Goal: Information Seeking & Learning: Find specific fact

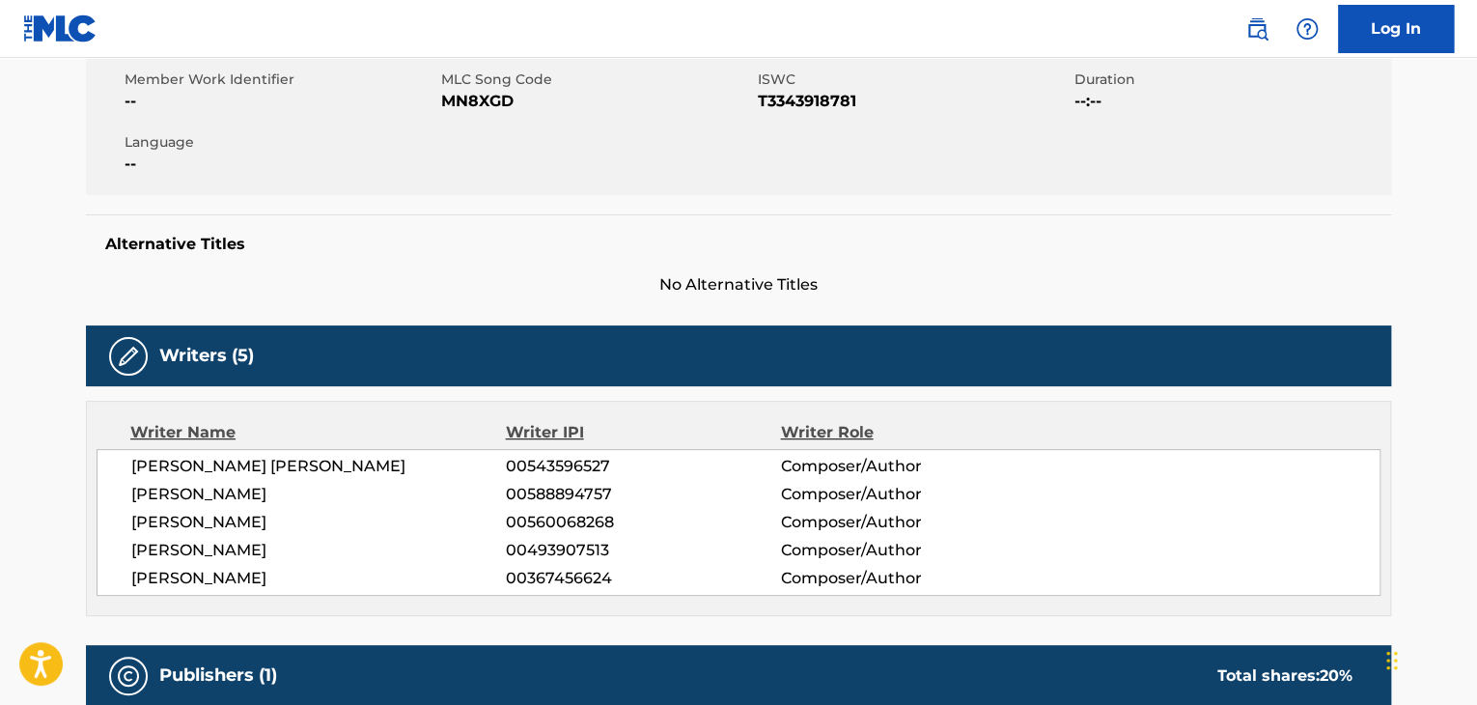
scroll to position [321, 0]
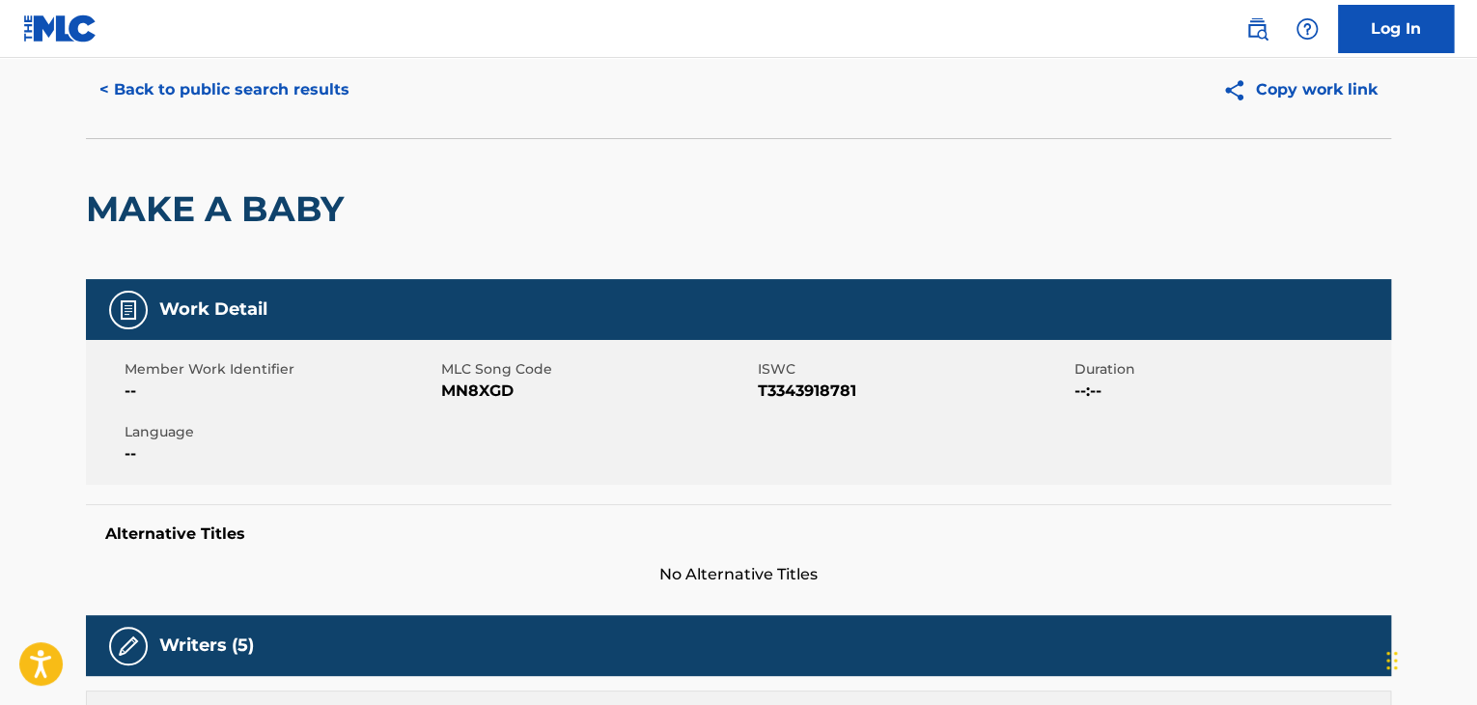
click at [308, 69] on button "< Back to public search results" at bounding box center [224, 90] width 277 height 48
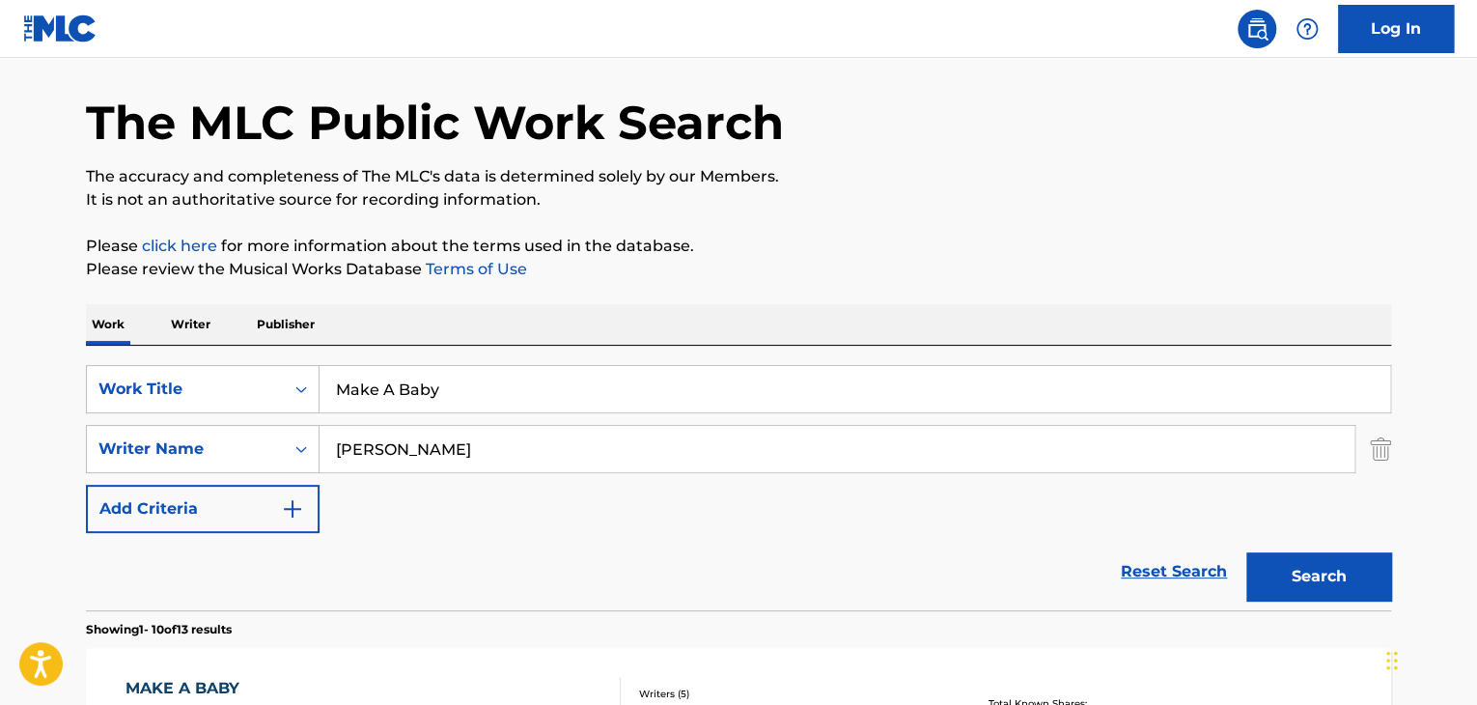
scroll to position [257, 0]
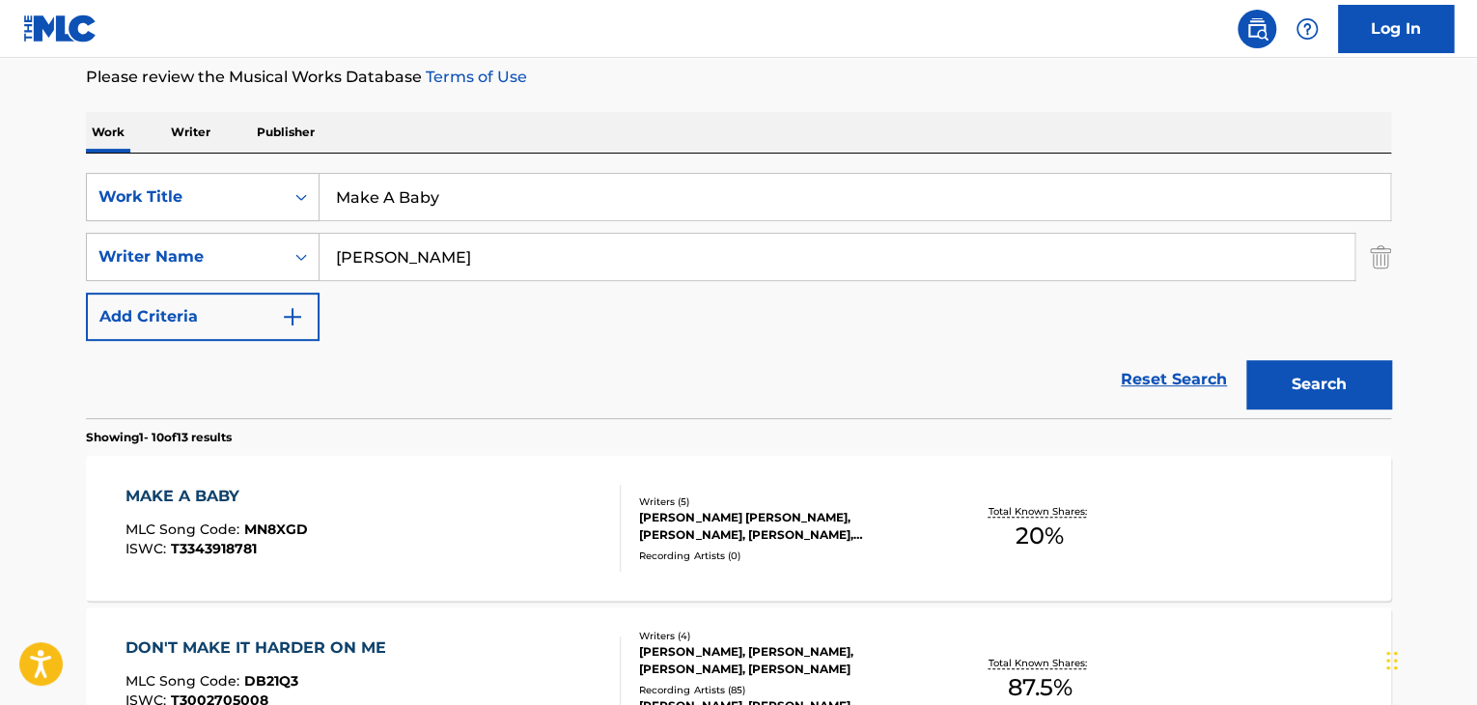
click at [479, 190] on input "Make A Baby" at bounding box center [855, 197] width 1070 height 46
paste input "[PERSON_NAME]"
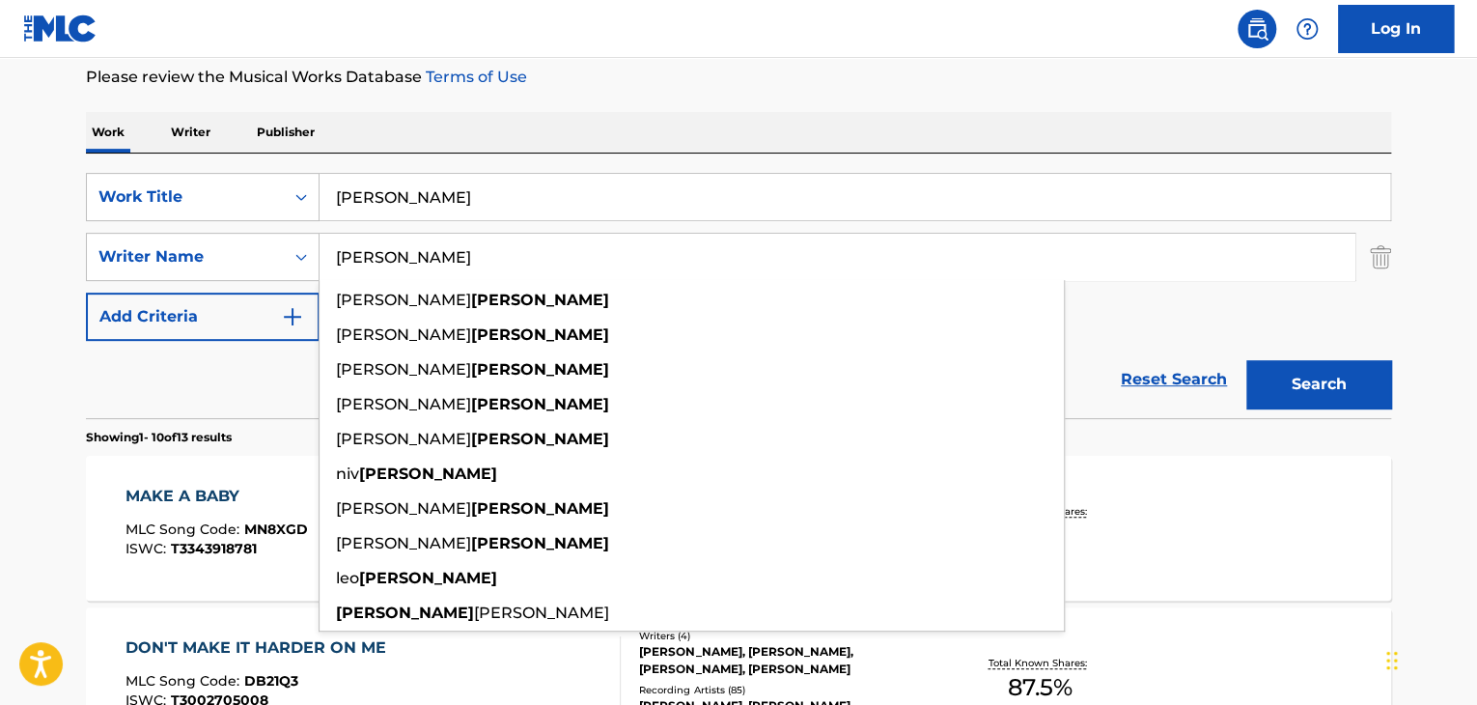
click at [492, 211] on input "[PERSON_NAME]" at bounding box center [855, 197] width 1070 height 46
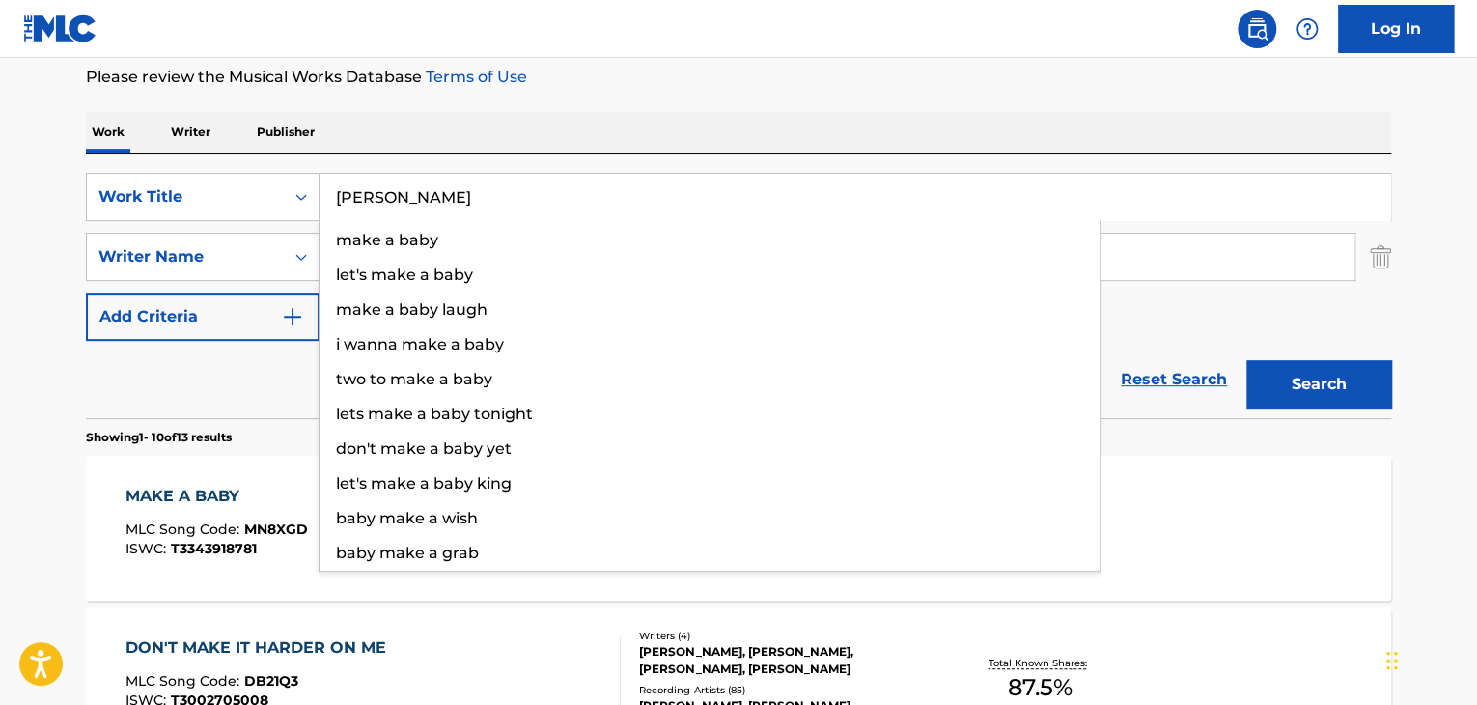
click at [492, 210] on input "[PERSON_NAME]" at bounding box center [855, 197] width 1070 height 46
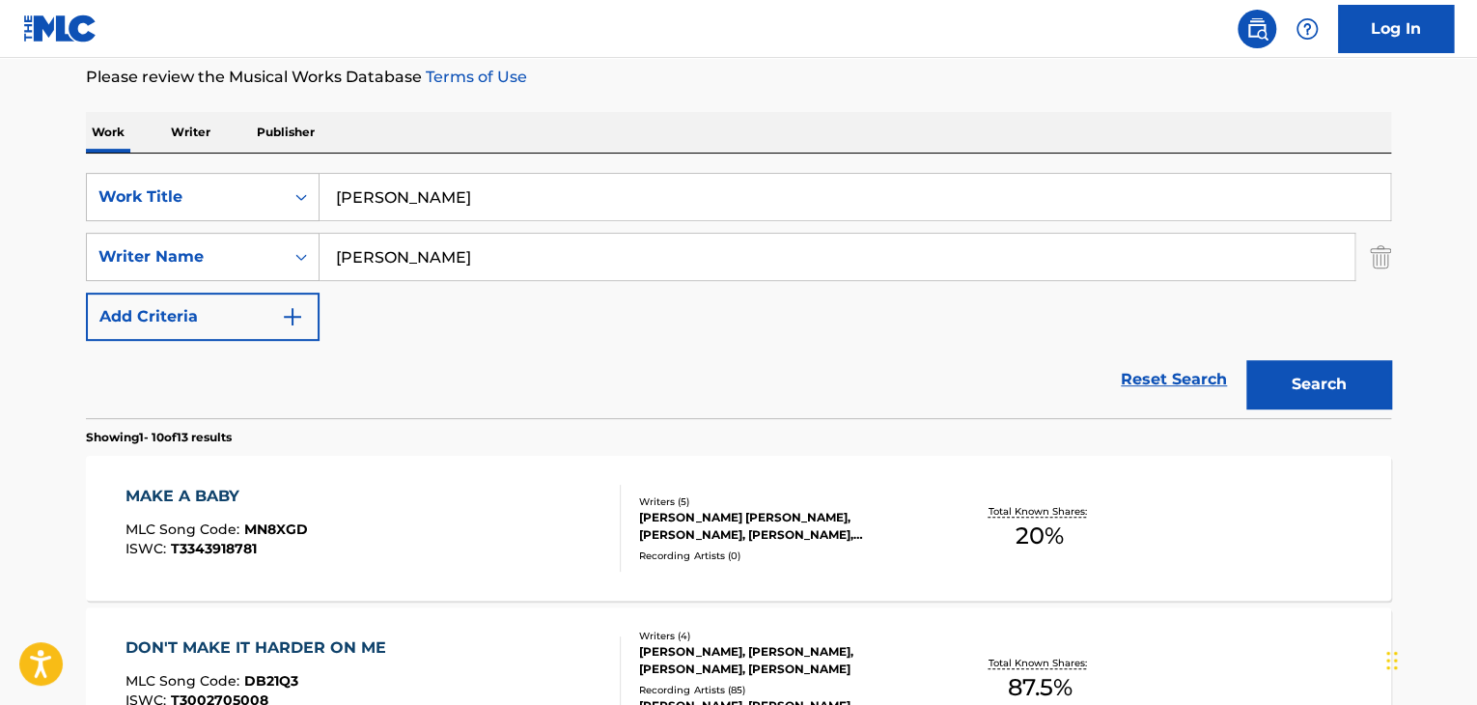
click at [492, 210] on input "[PERSON_NAME]" at bounding box center [855, 197] width 1070 height 46
paste input "Mille Bugie"
type input "Mille Bugie"
click at [1246, 360] on button "Search" at bounding box center [1318, 384] width 145 height 48
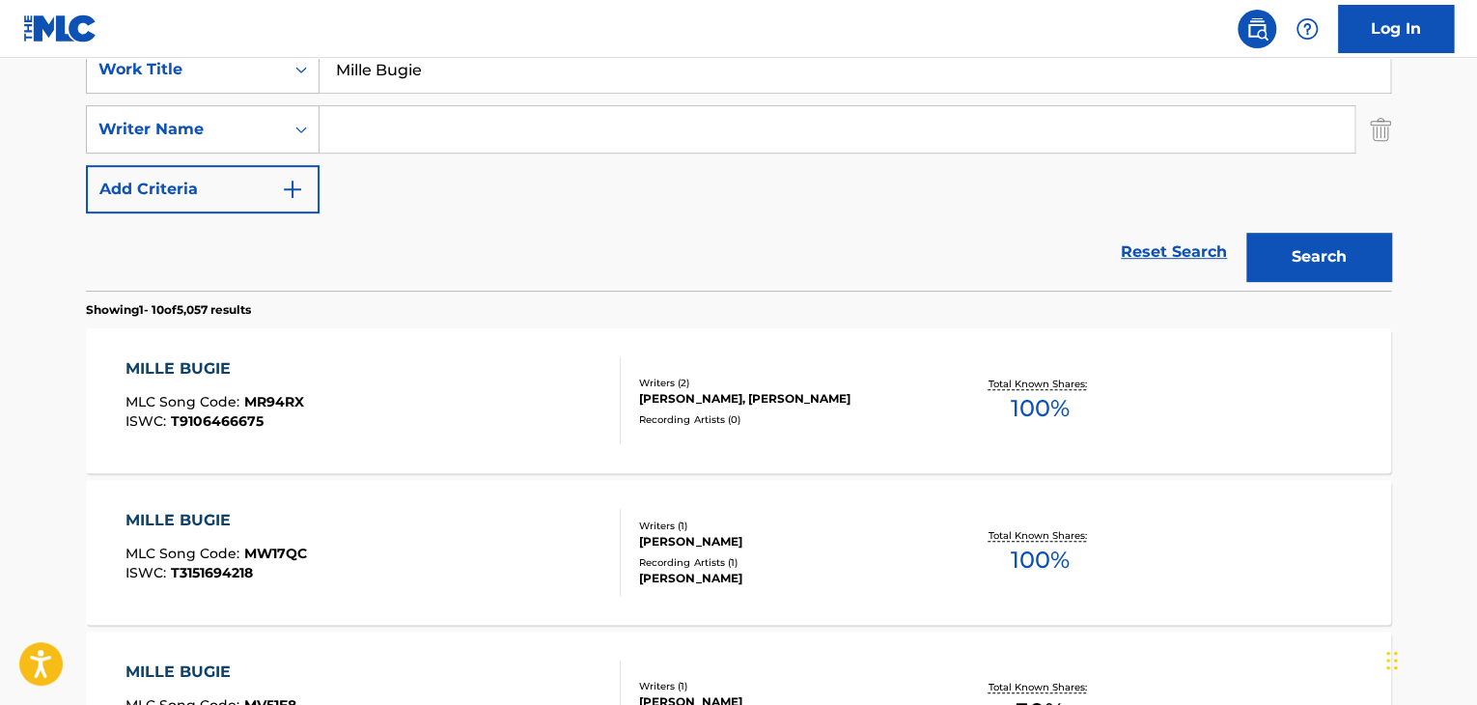
scroll to position [320, 0]
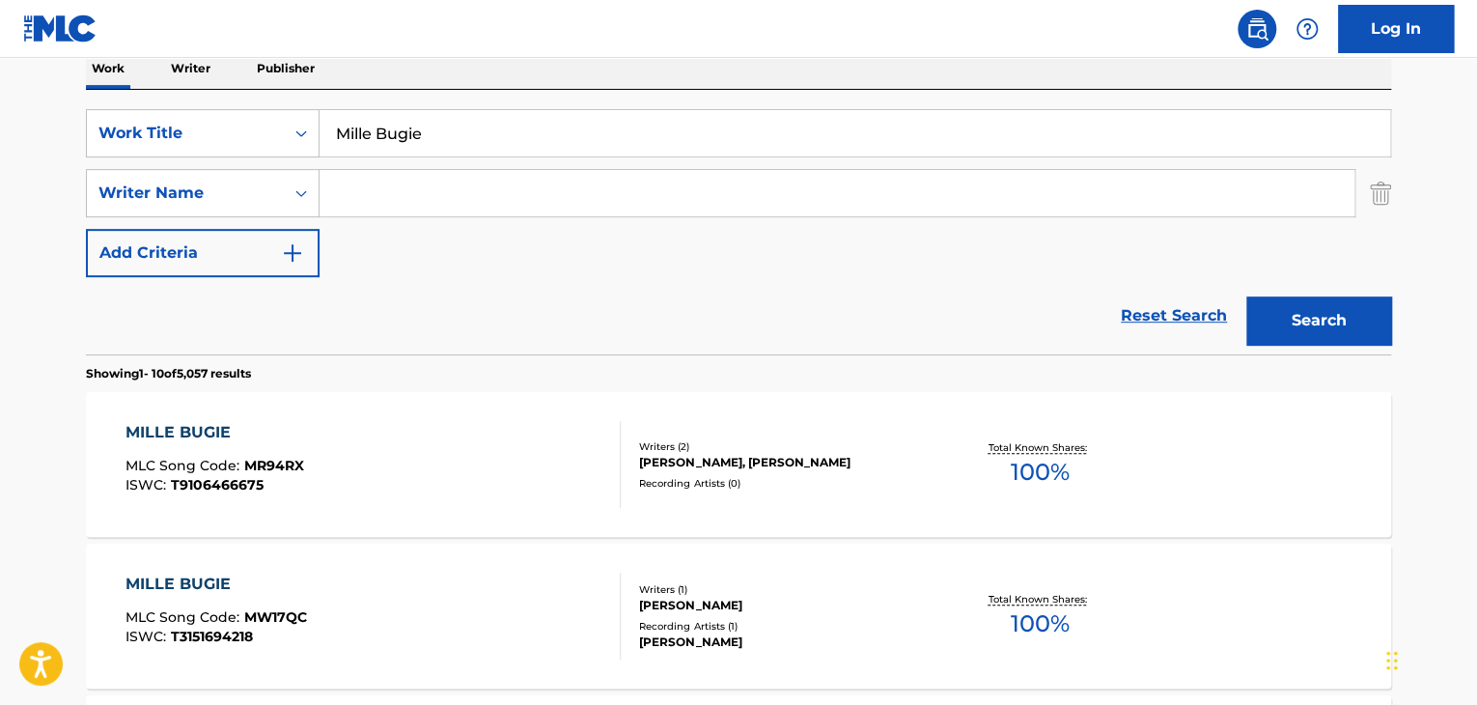
click at [575, 194] on input "Search Form" at bounding box center [837, 193] width 1035 height 46
paste input "[PERSON_NAME]"
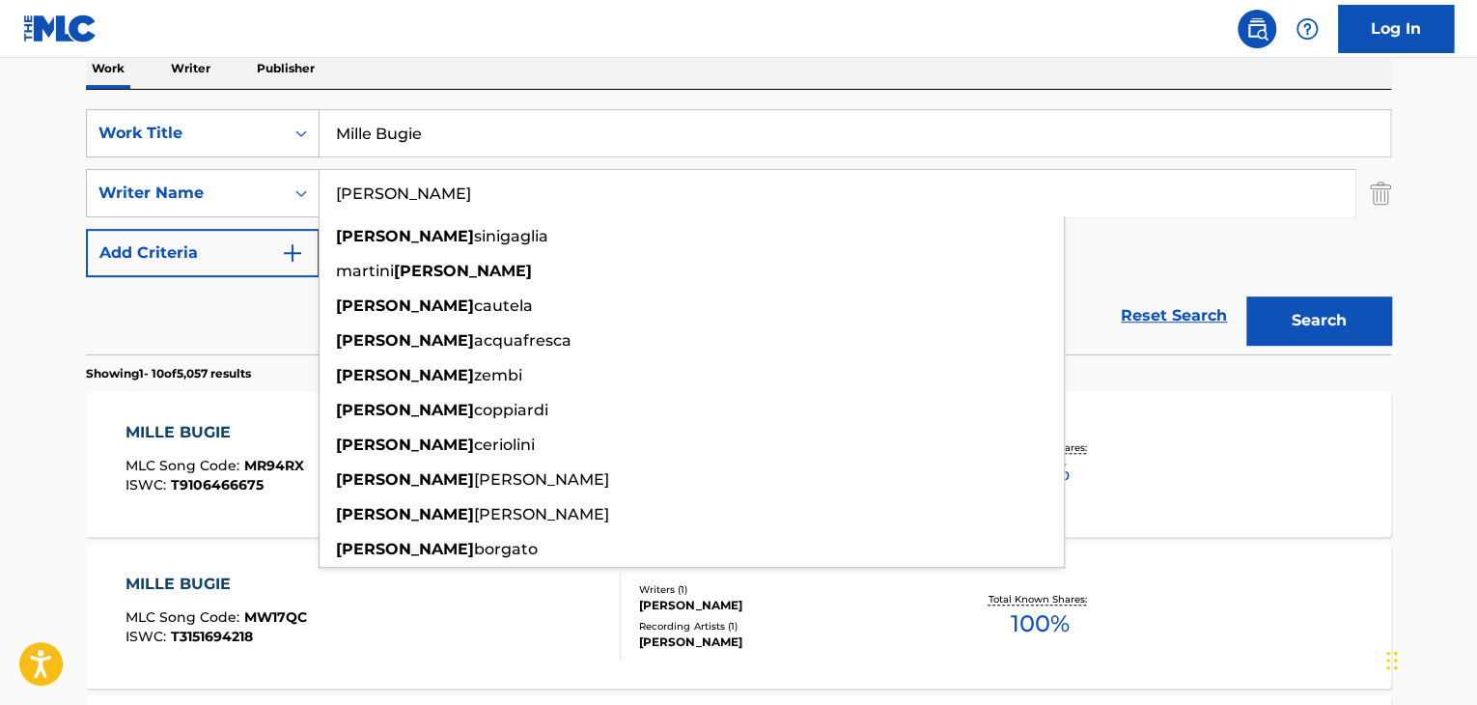
type input "[PERSON_NAME]"
click at [1317, 323] on button "Search" at bounding box center [1318, 320] width 145 height 48
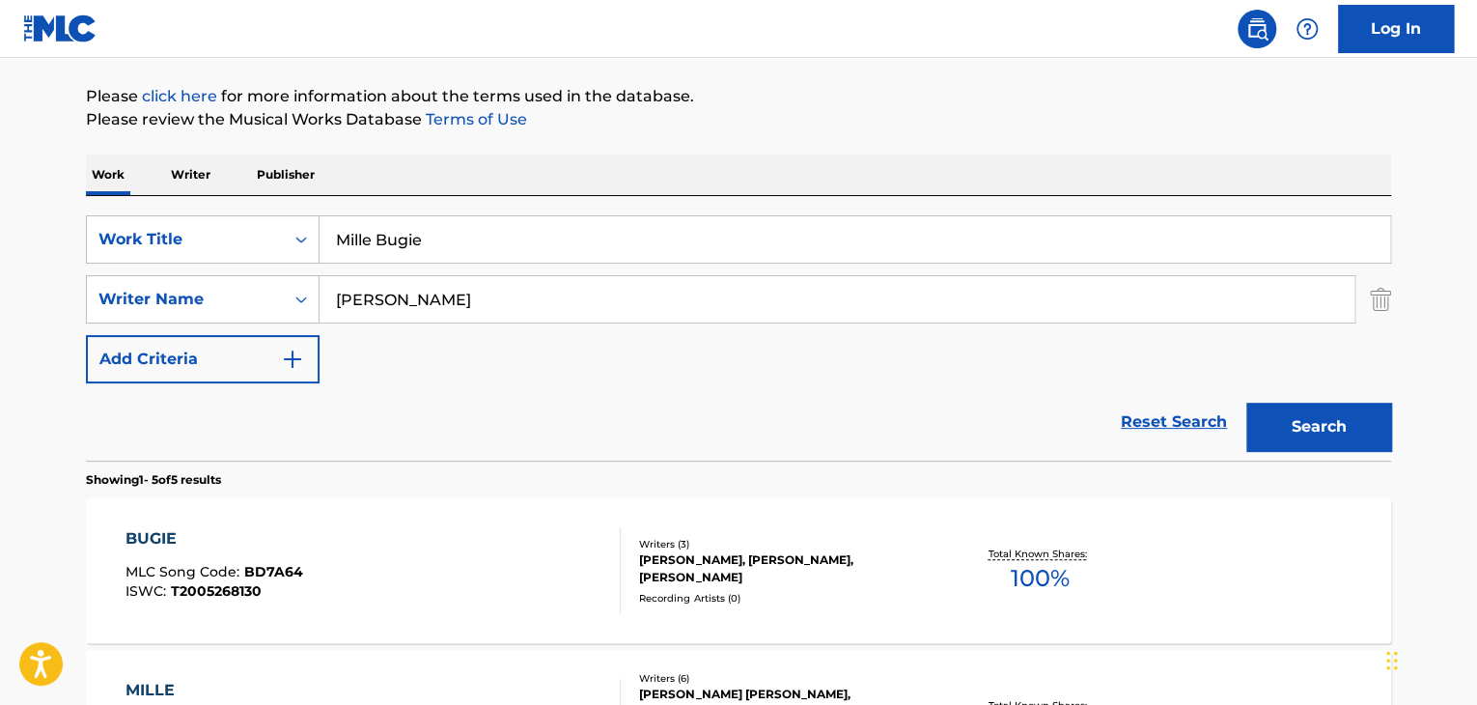
scroll to position [64, 0]
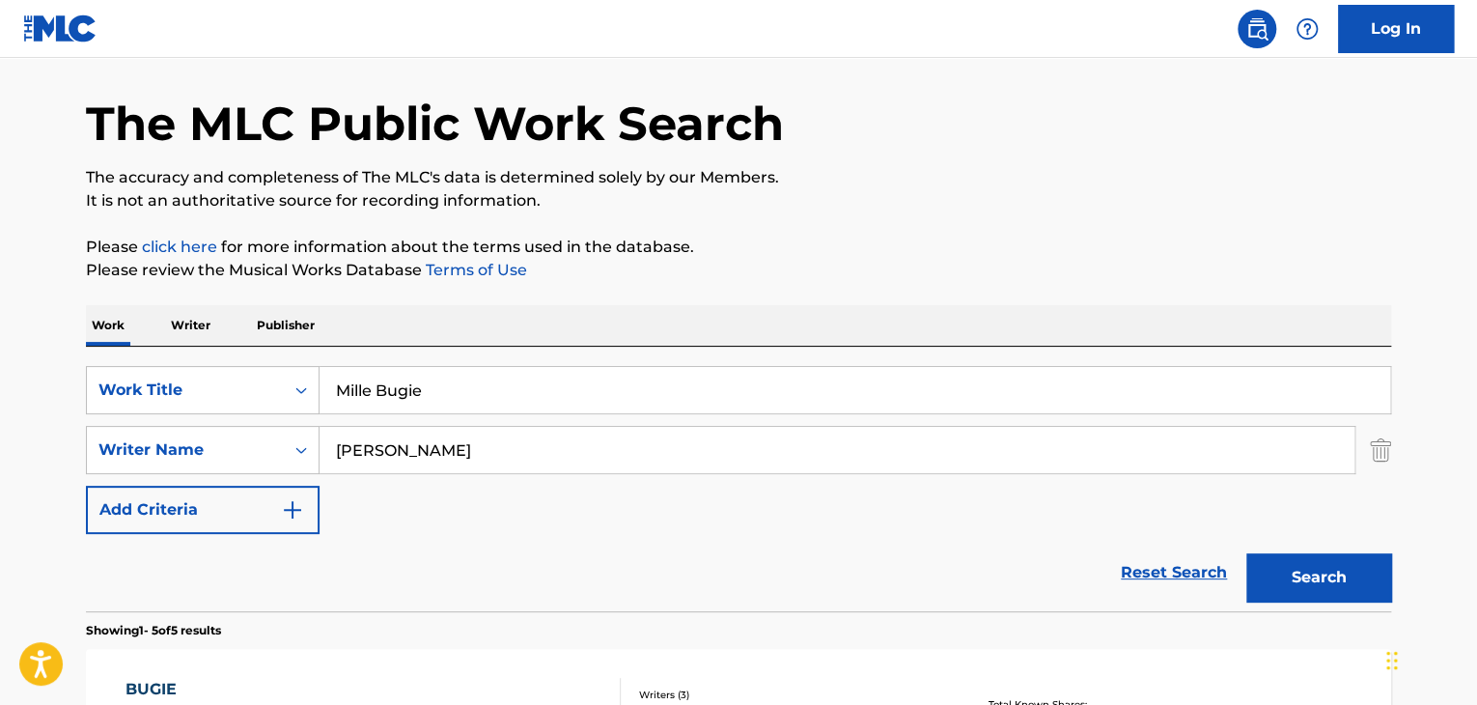
click at [583, 402] on input "Mille Bugie" at bounding box center [855, 390] width 1070 height 46
click at [585, 401] on input "Mille Bugie" at bounding box center [855, 390] width 1070 height 46
click at [586, 400] on input "Mille Bugie" at bounding box center [855, 390] width 1070 height 46
click at [587, 400] on input "Mille Bugie" at bounding box center [855, 390] width 1070 height 46
click at [585, 399] on input "Mille Bugie" at bounding box center [855, 390] width 1070 height 46
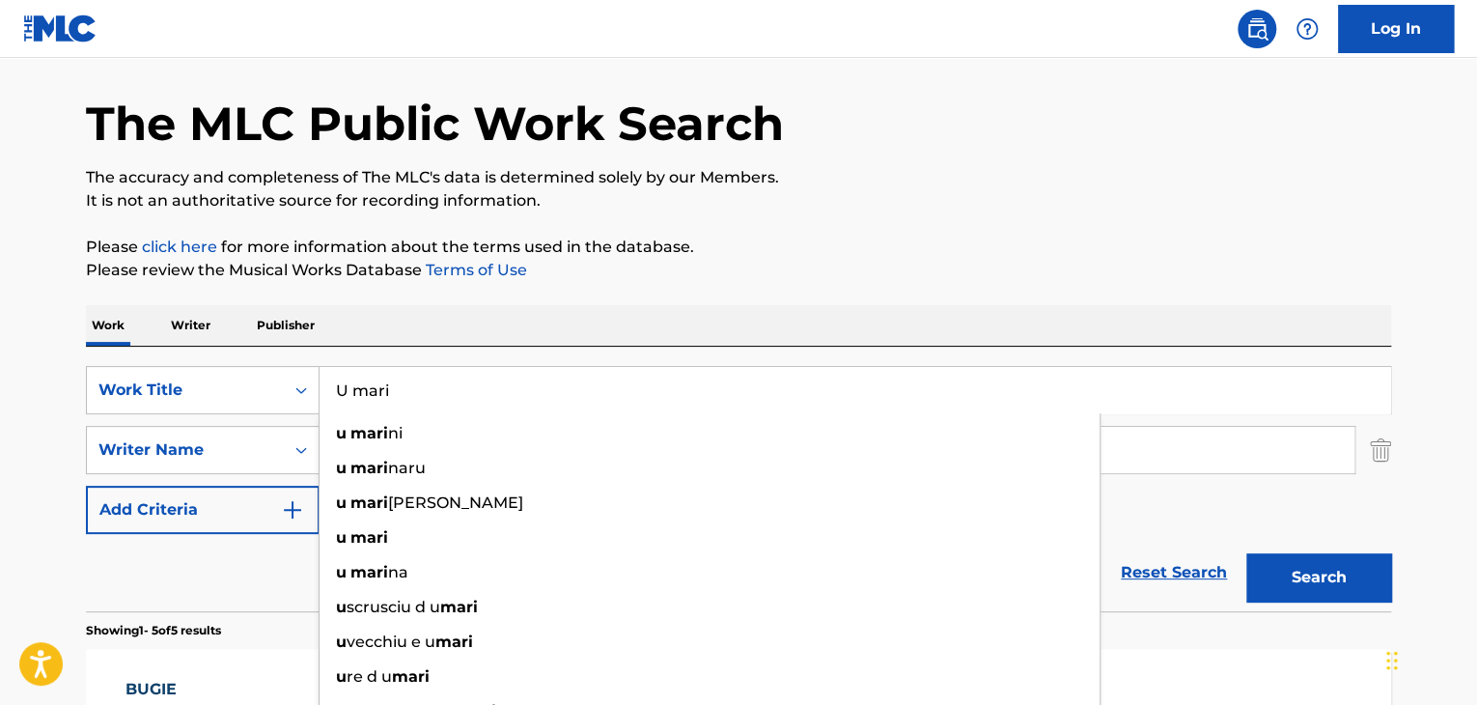
type input "U mari"
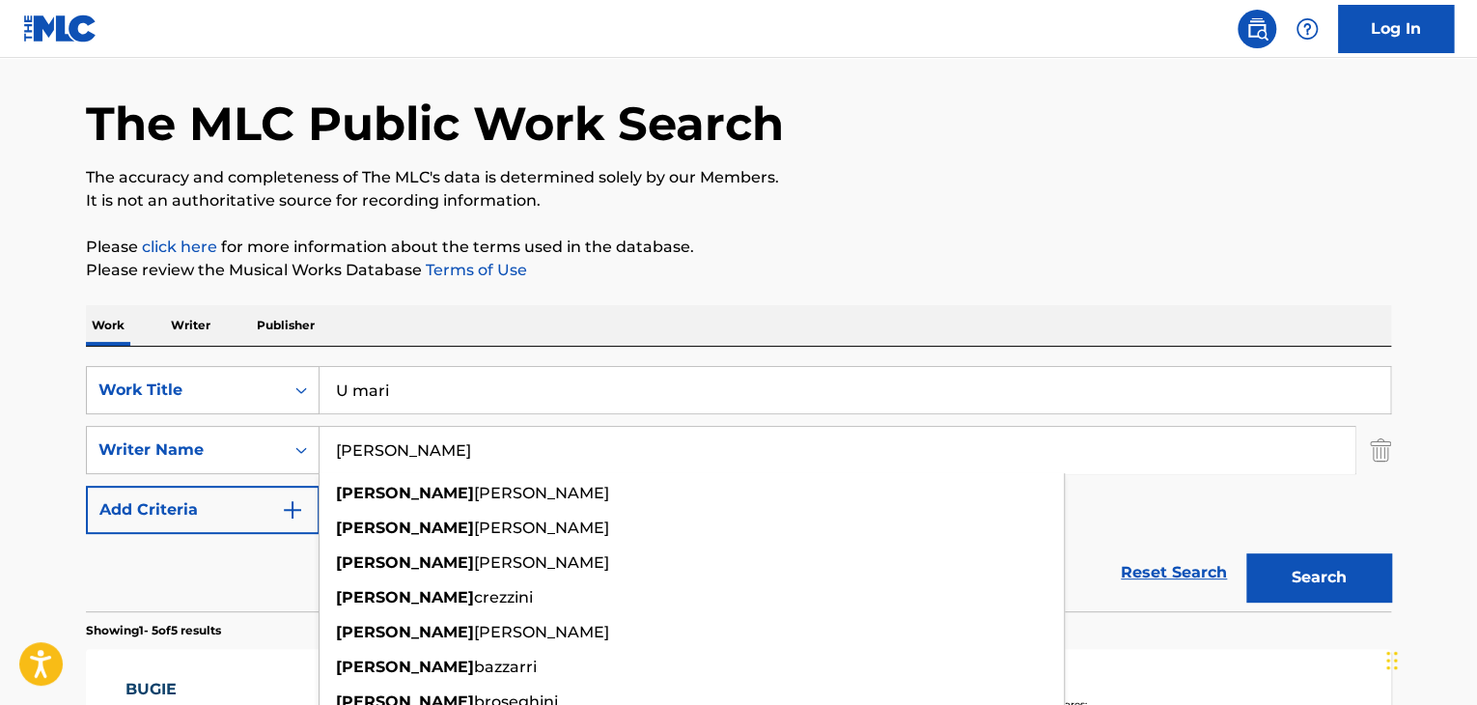
paste input "[PERSON_NAME]"
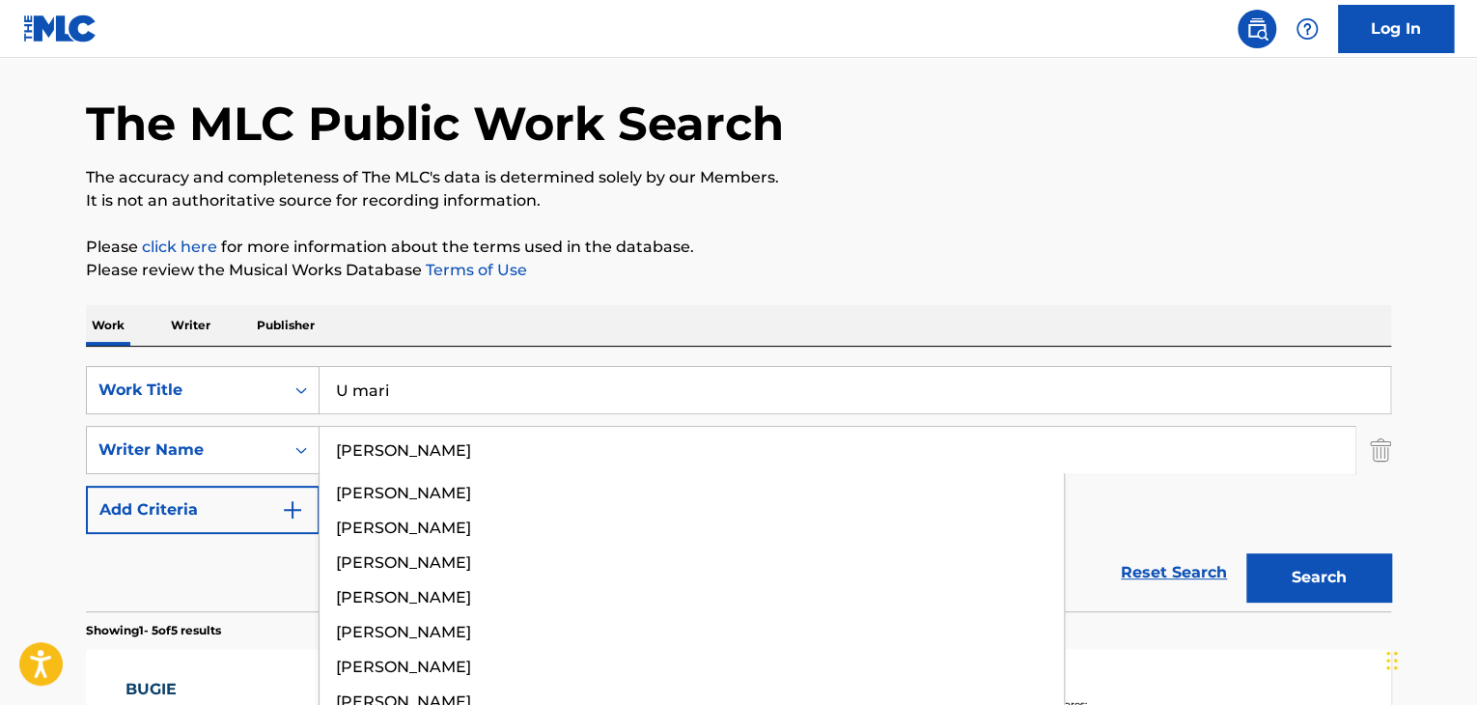
type input "[PERSON_NAME]"
click at [1246, 553] on button "Search" at bounding box center [1318, 577] width 145 height 48
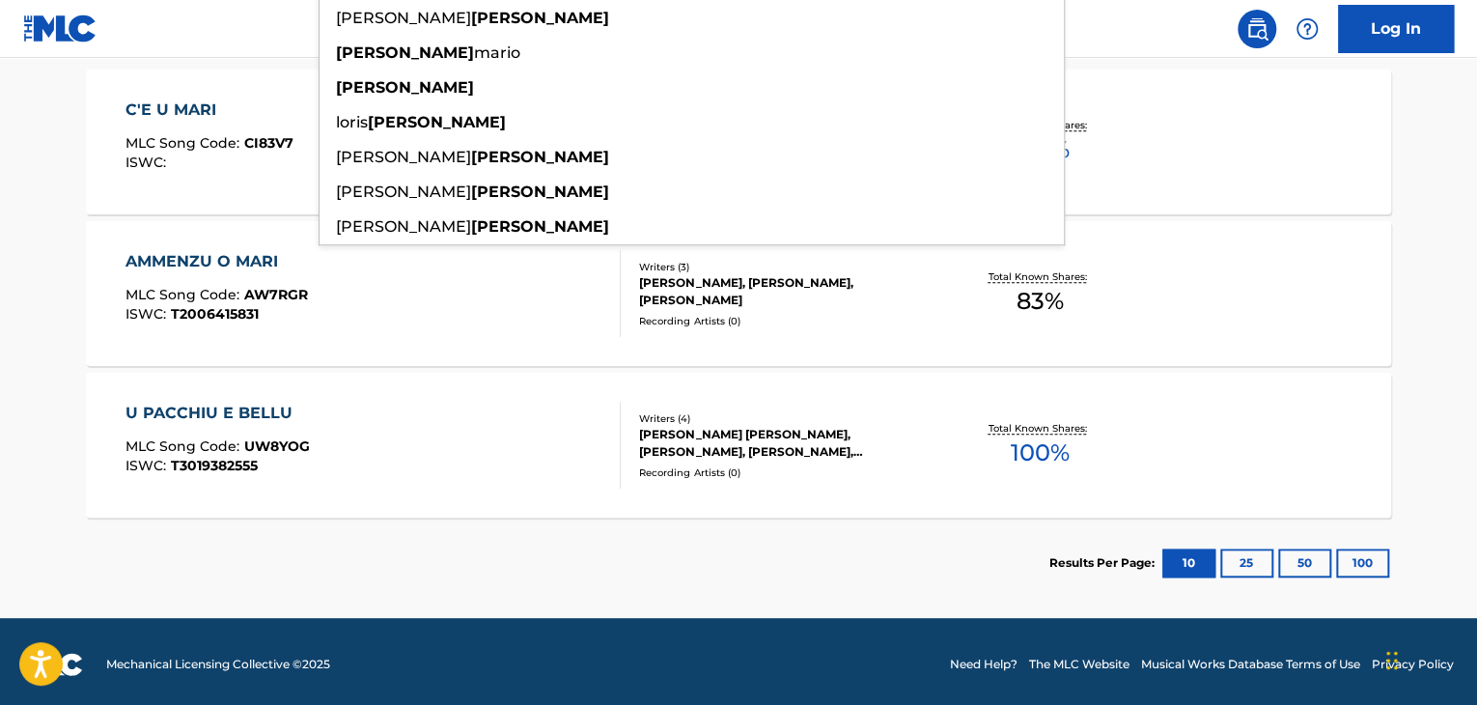
scroll to position [649, 0]
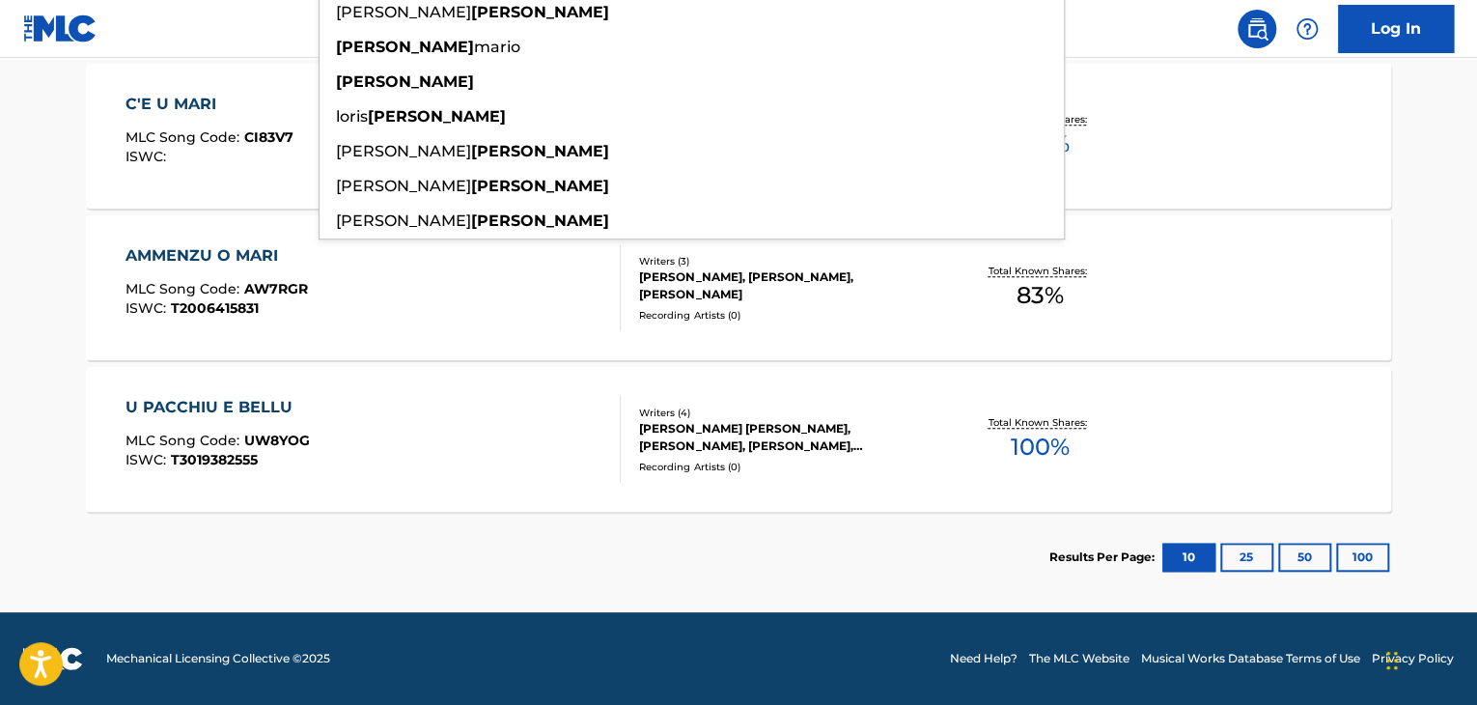
click at [73, 459] on div "The MLC Public Work Search The accuracy and completeness of The MLC's data is d…" at bounding box center [738, 30] width 1351 height 1145
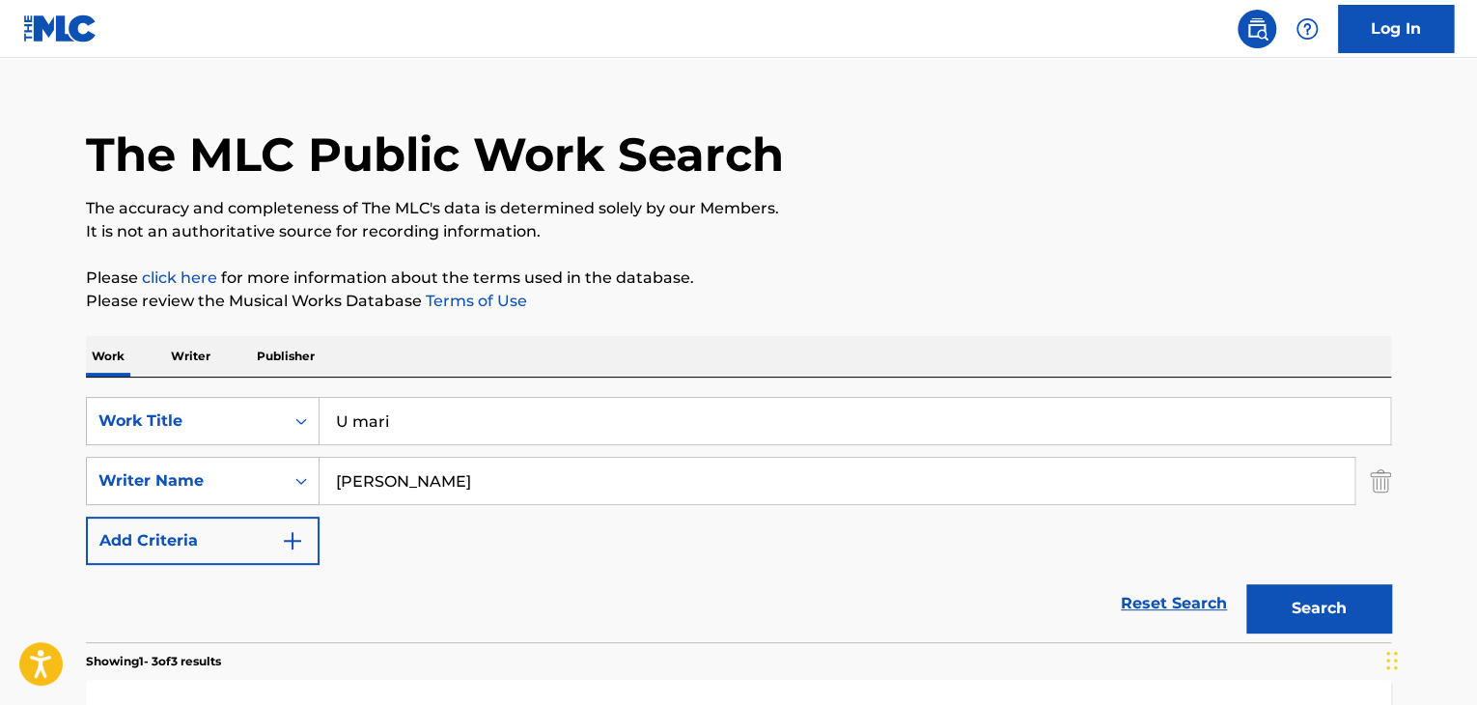
scroll to position [0, 0]
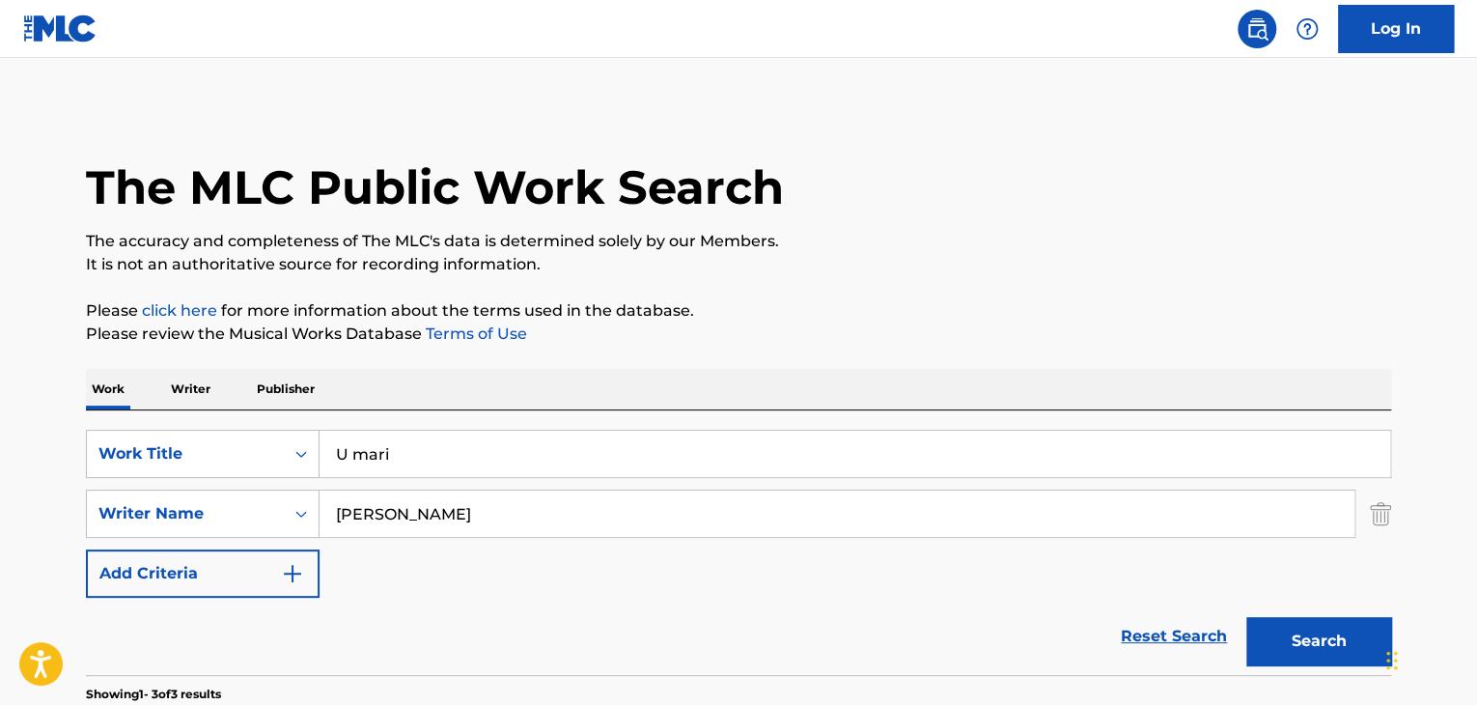
click at [518, 465] on input "U mari" at bounding box center [855, 454] width 1070 height 46
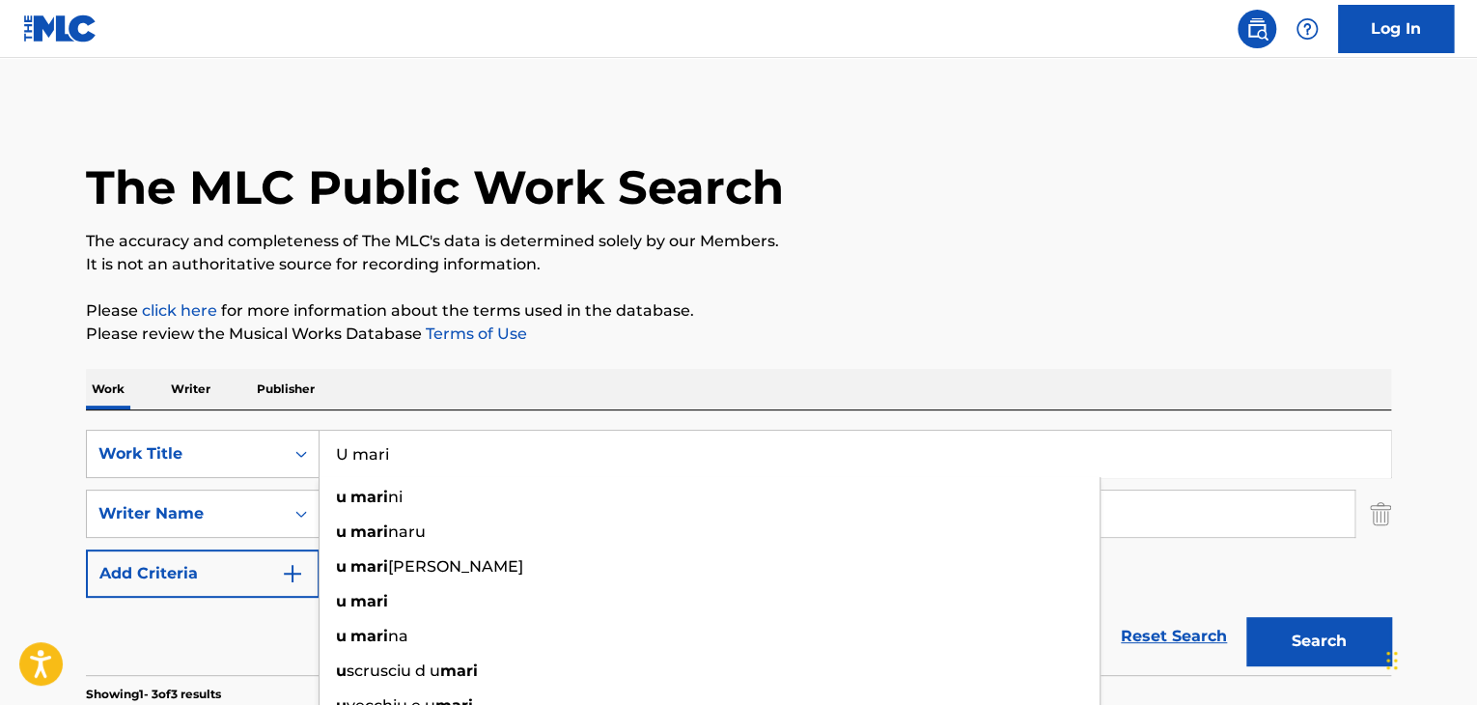
click at [1014, 226] on div "The MLC Public Work Search" at bounding box center [738, 176] width 1305 height 141
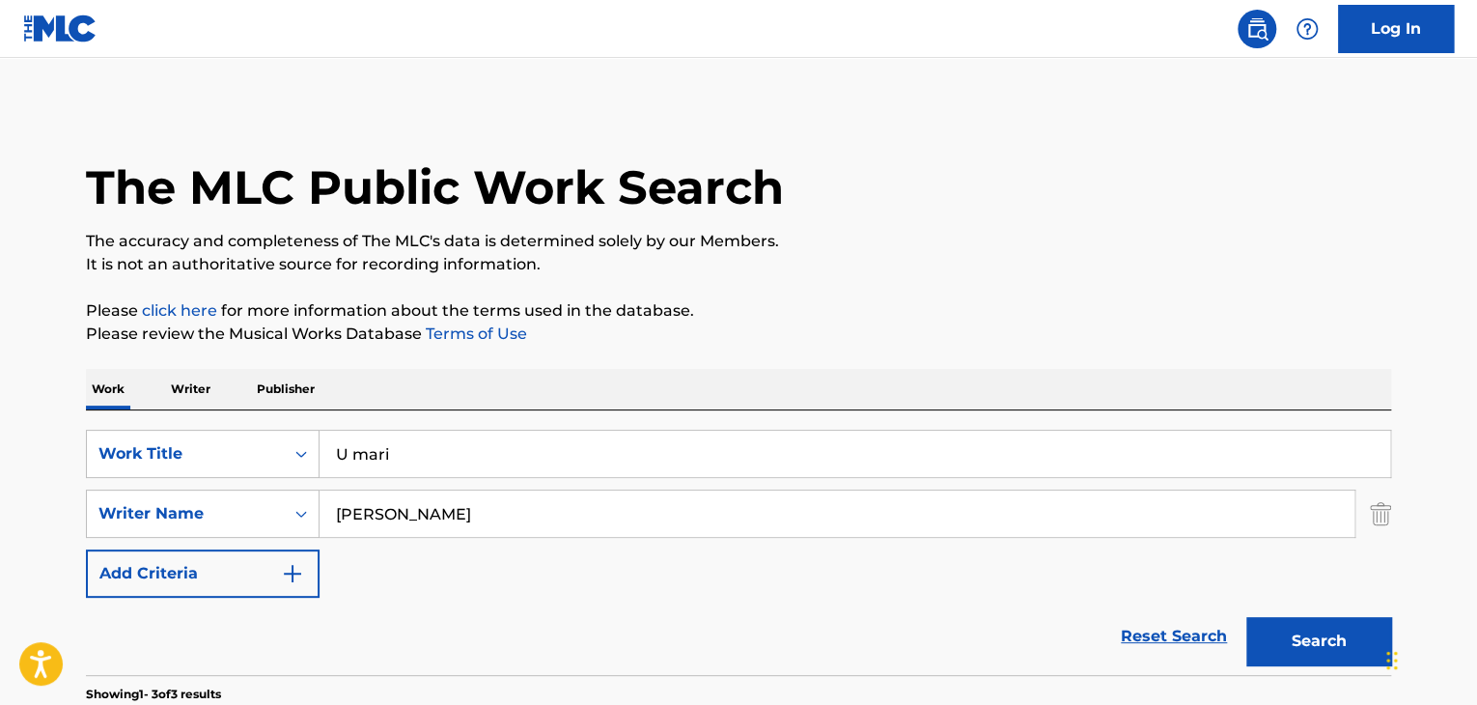
click at [900, 437] on input "U mari" at bounding box center [855, 454] width 1070 height 46
click at [903, 437] on input "U mari" at bounding box center [855, 454] width 1070 height 46
type input "U"
click at [526, 445] on input "Search Form" at bounding box center [855, 454] width 1070 height 46
paste input "Elevation"
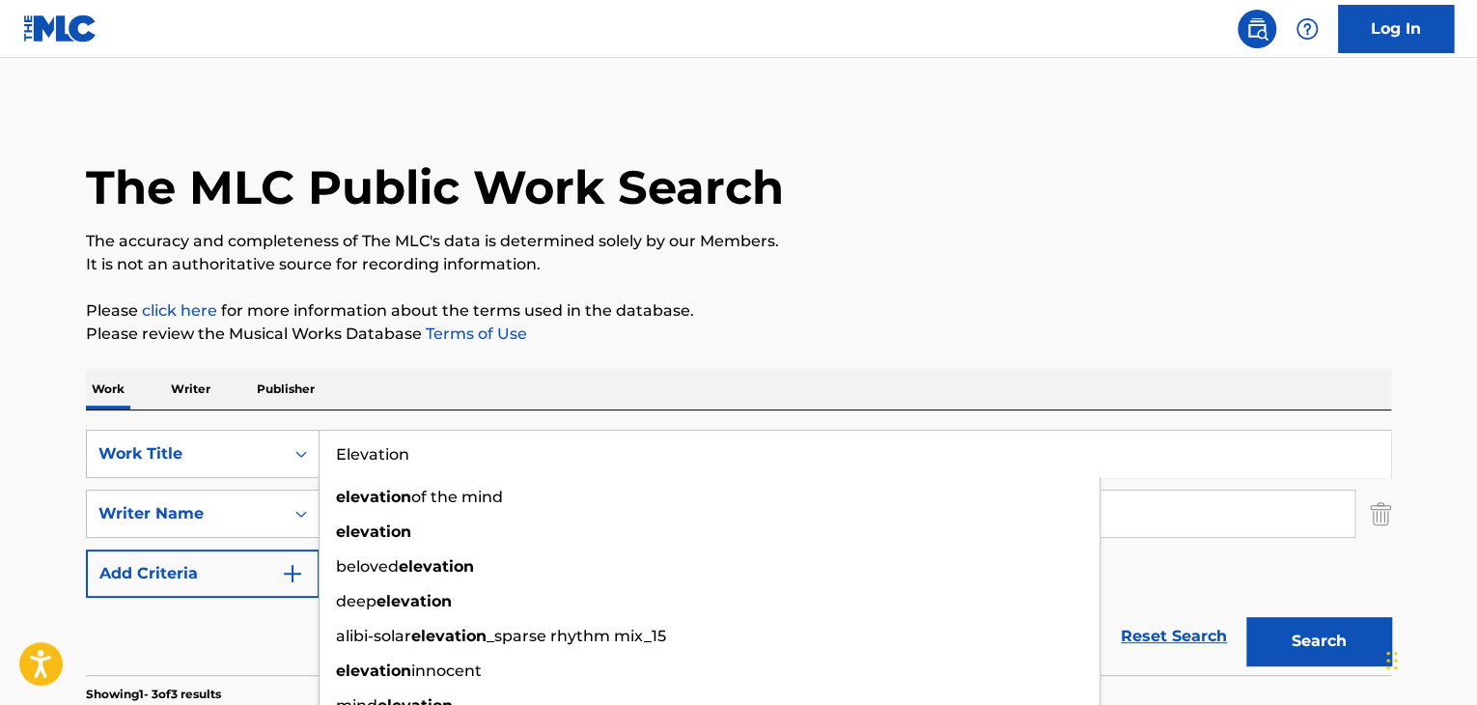
type input "Elevation"
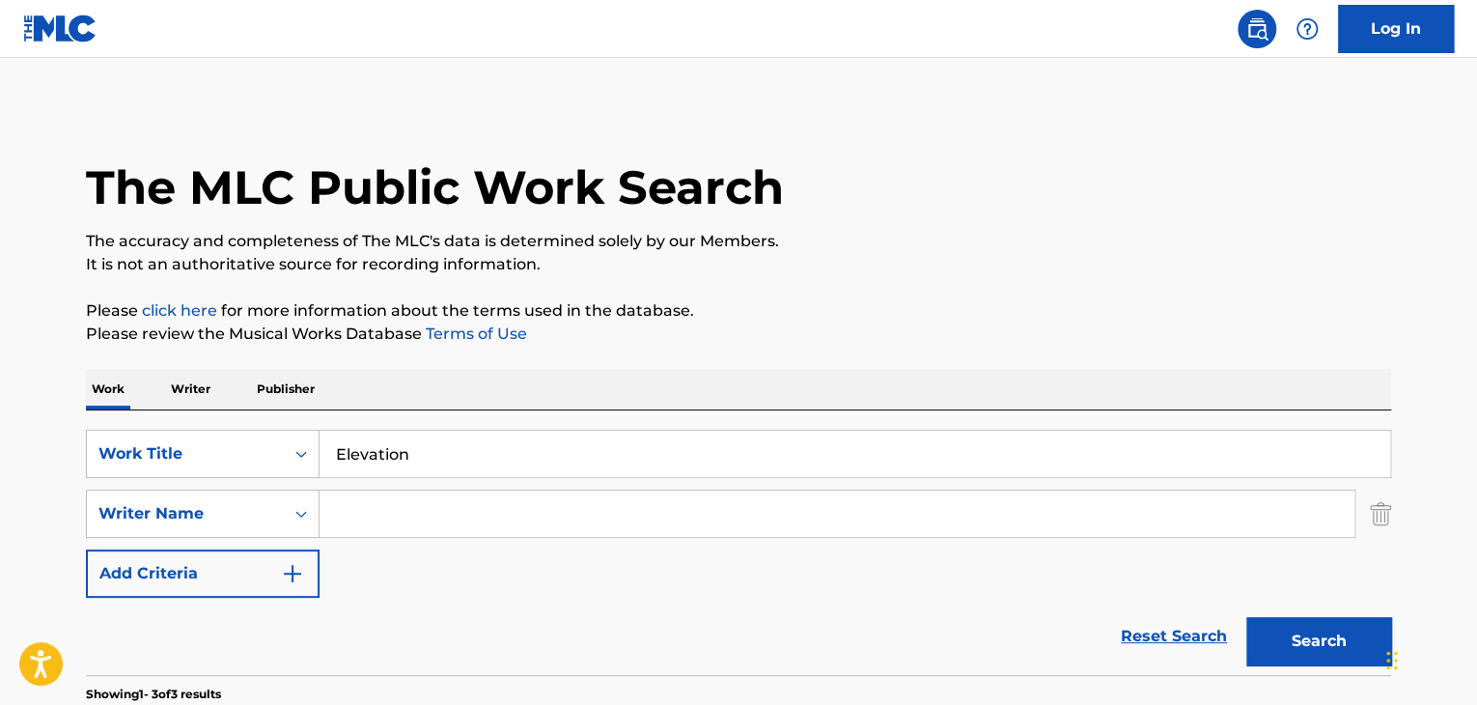
drag, startPoint x: 1431, startPoint y: 391, endPoint x: 468, endPoint y: 503, distance: 968.9
click at [468, 503] on div "SearchWithCriteriab8750cfb-ad61-4e9d-a453-5fe69319b250 Work Title Elevation Sea…" at bounding box center [738, 514] width 1305 height 168
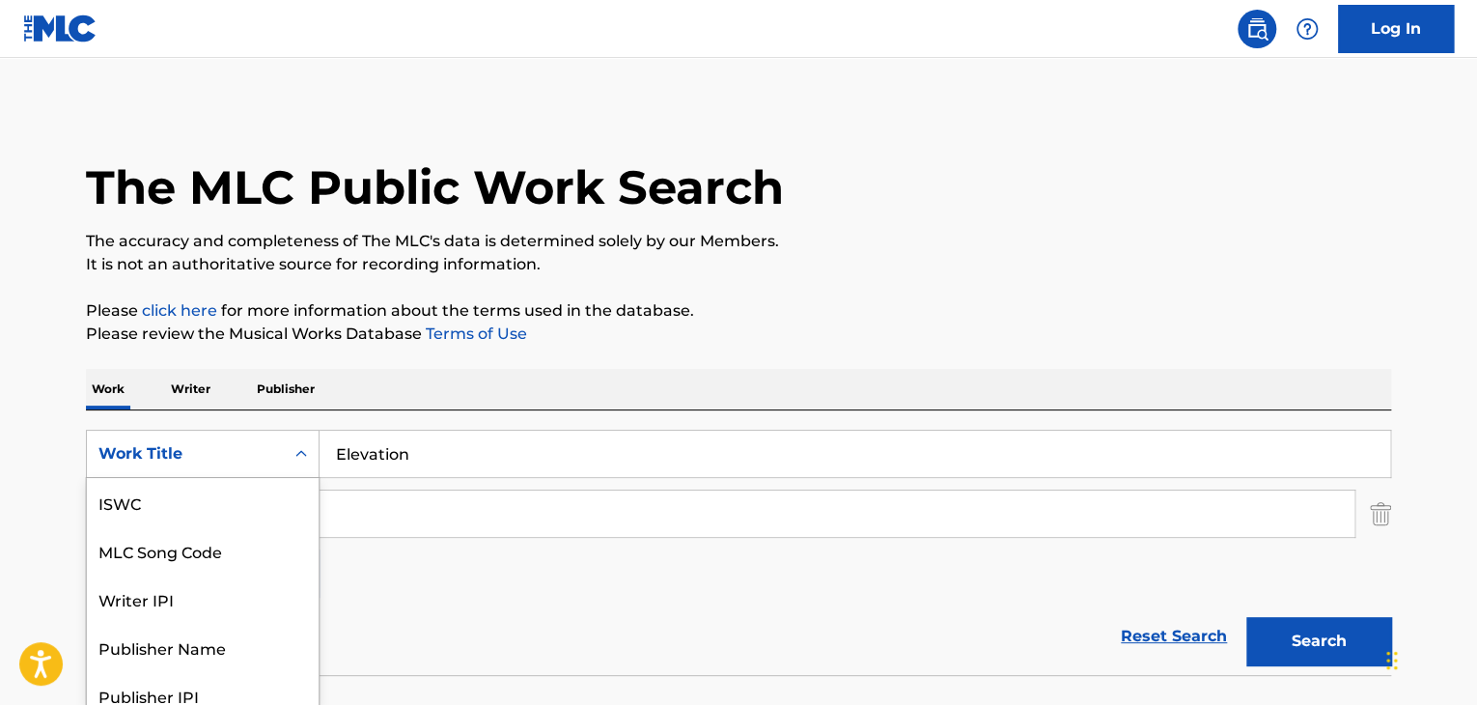
paste input "Search Form"
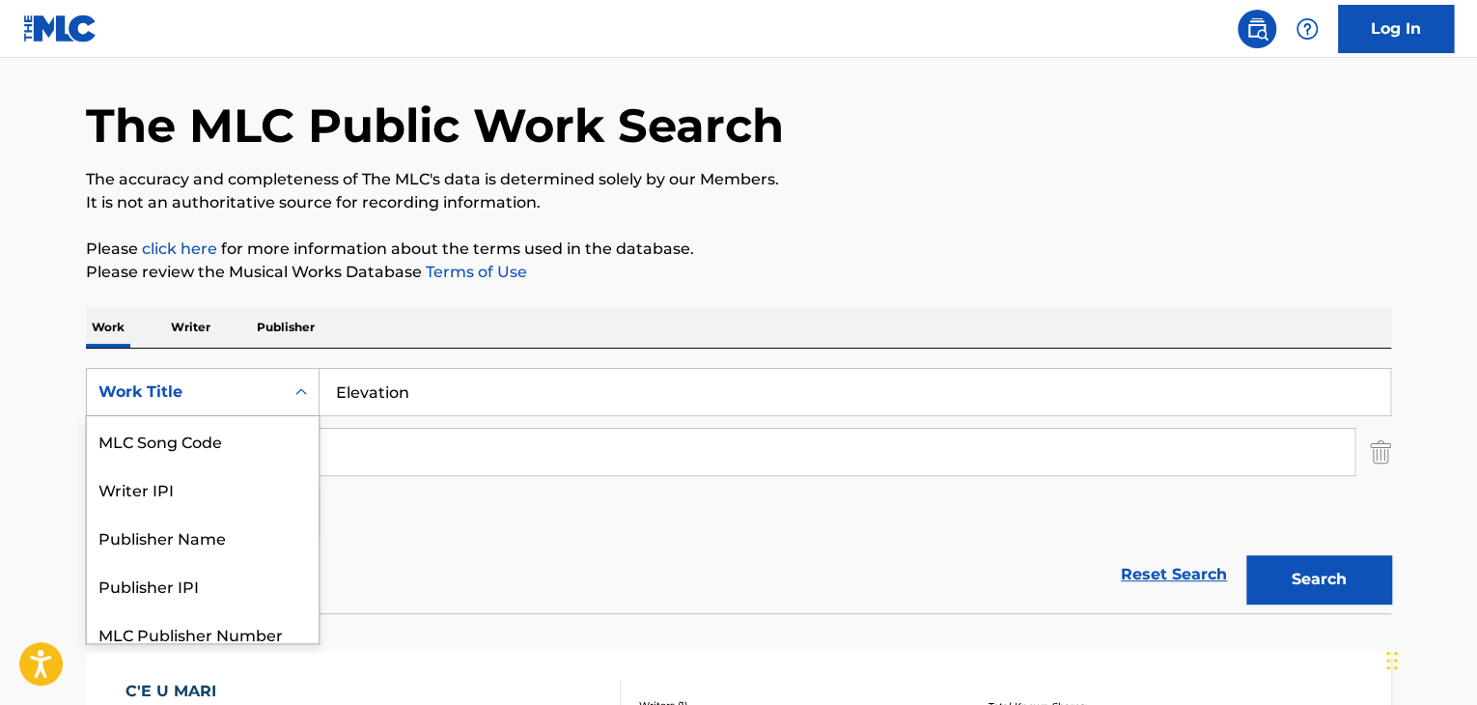
scroll to position [63, 0]
click at [776, 430] on input "Search Form" at bounding box center [837, 451] width 1035 height 46
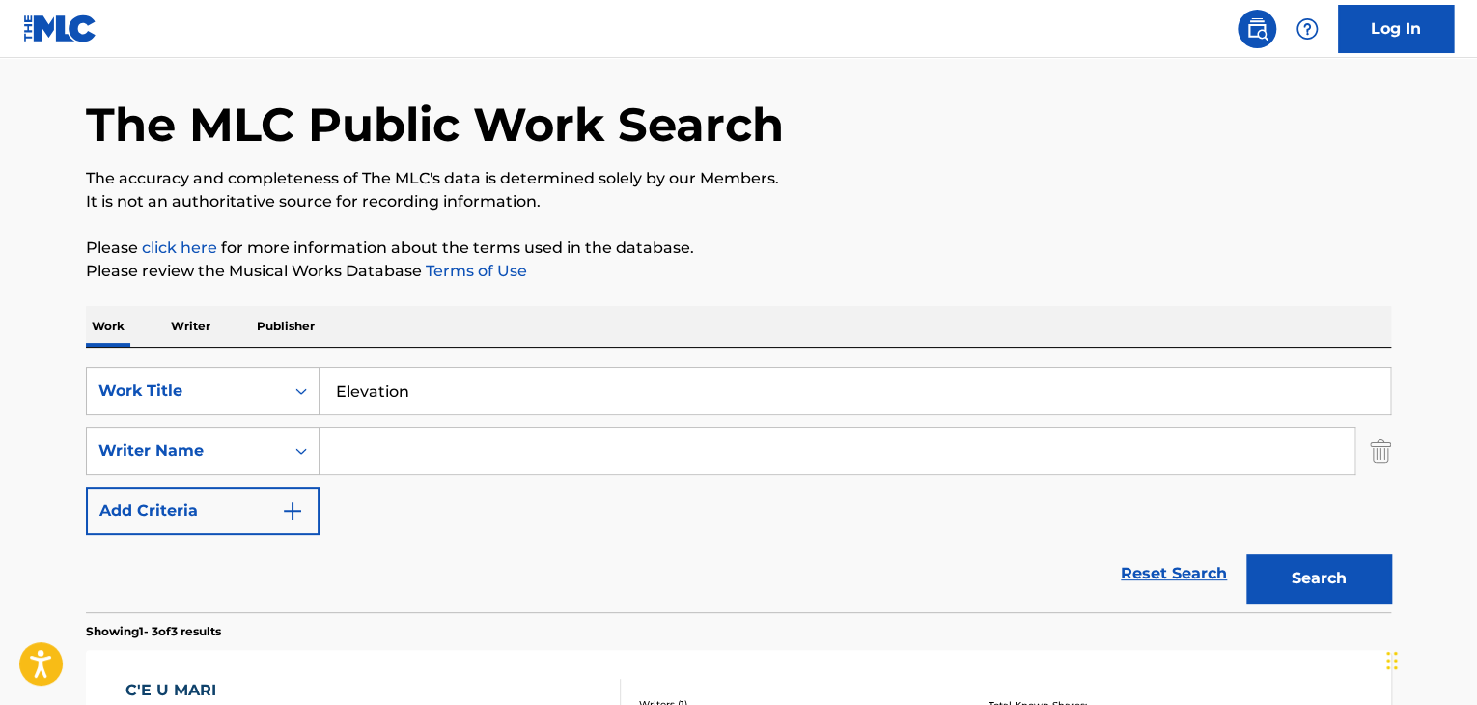
paste input "Elevation"
click at [503, 441] on input "Elevation" at bounding box center [837, 451] width 1035 height 46
paste input "Obiesie"
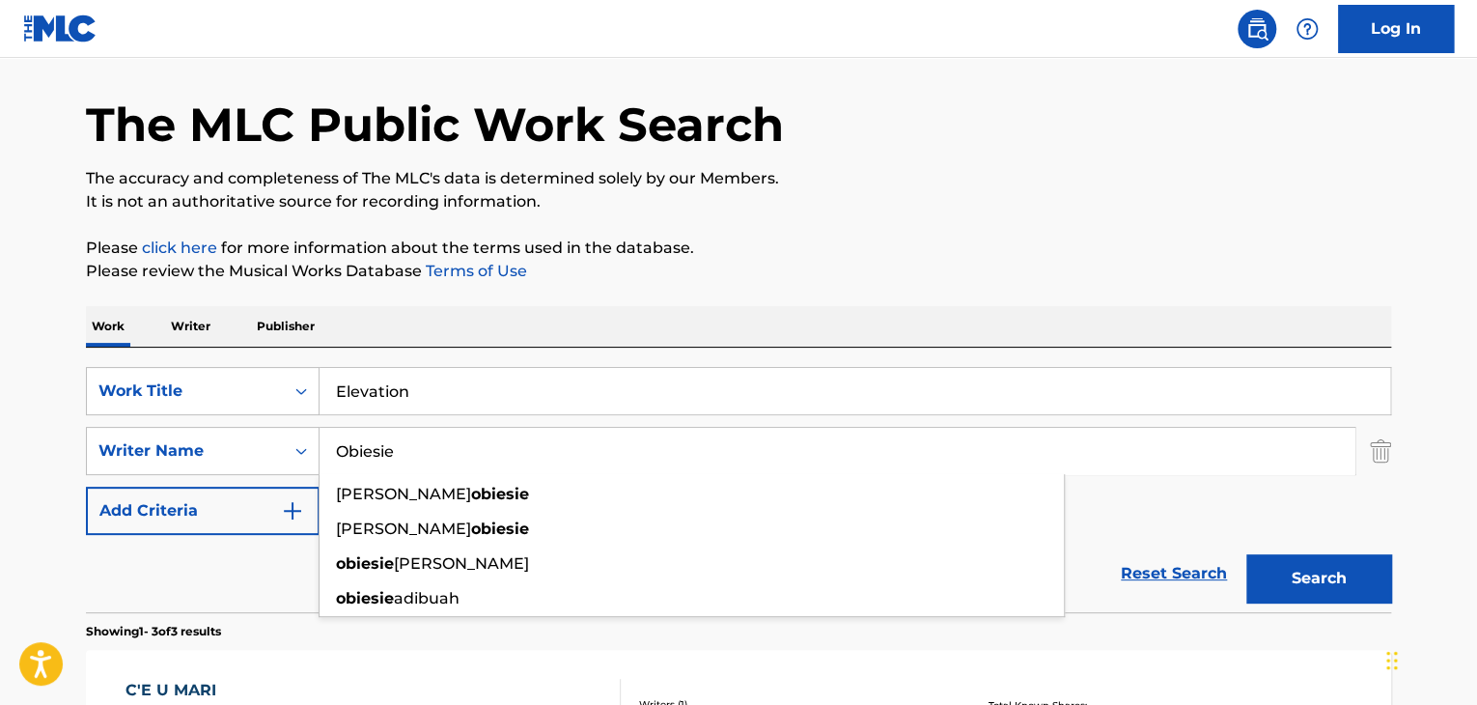
type input "Obiesie"
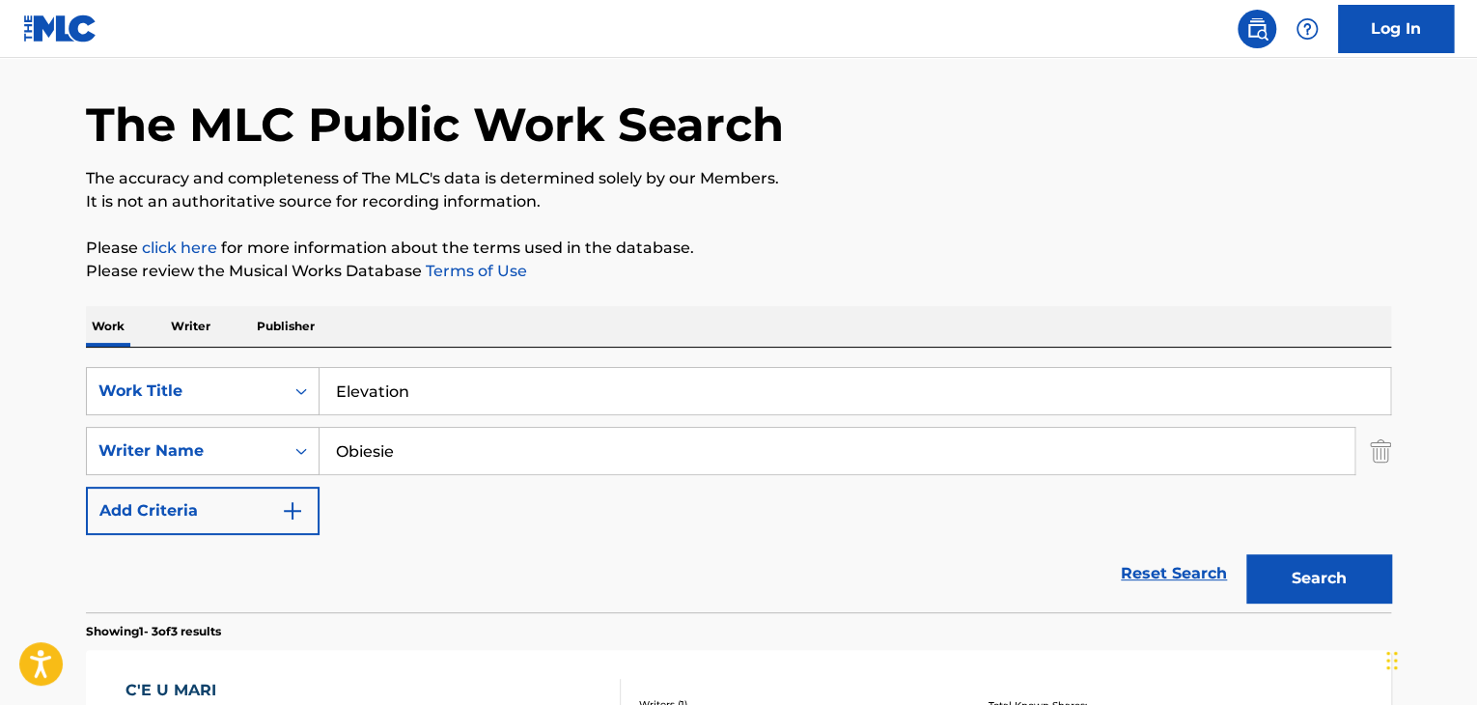
click at [1317, 580] on button "Search" at bounding box center [1318, 578] width 145 height 48
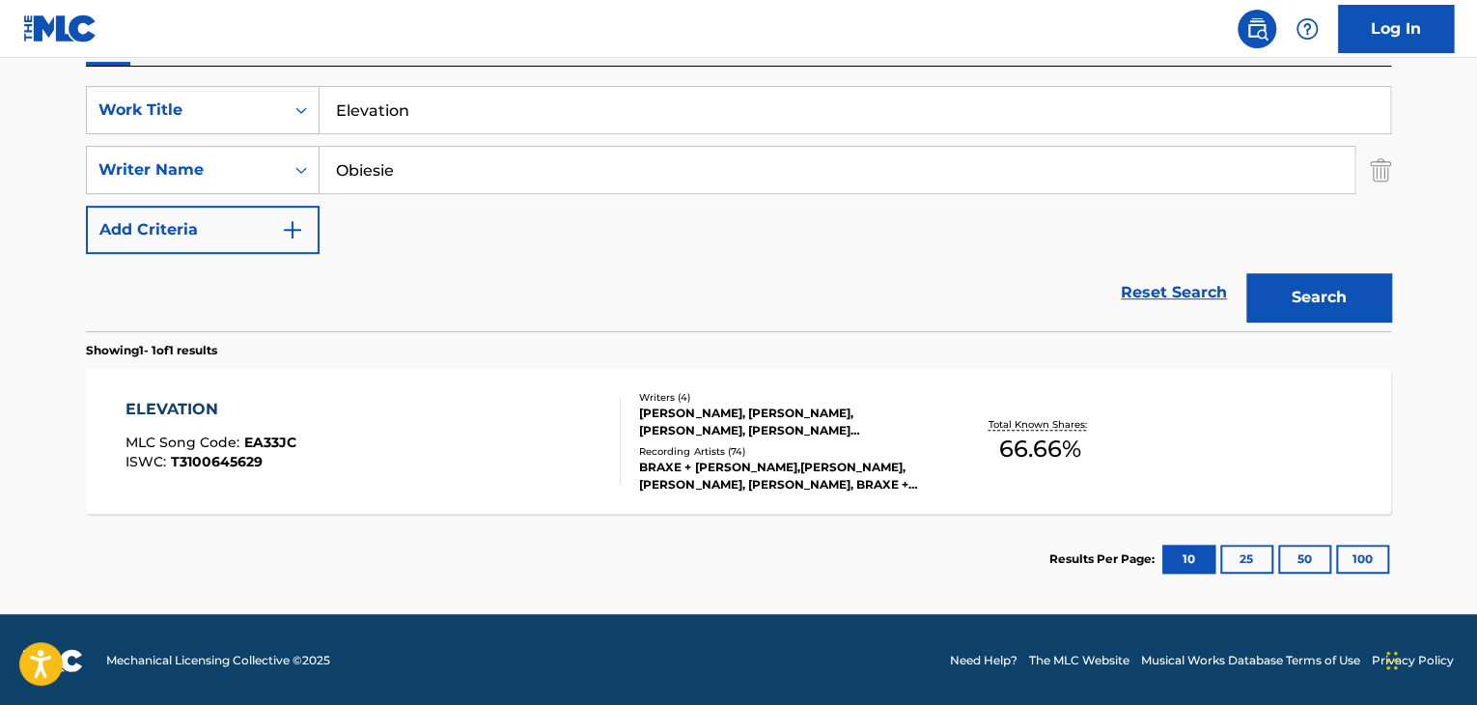
scroll to position [346, 0]
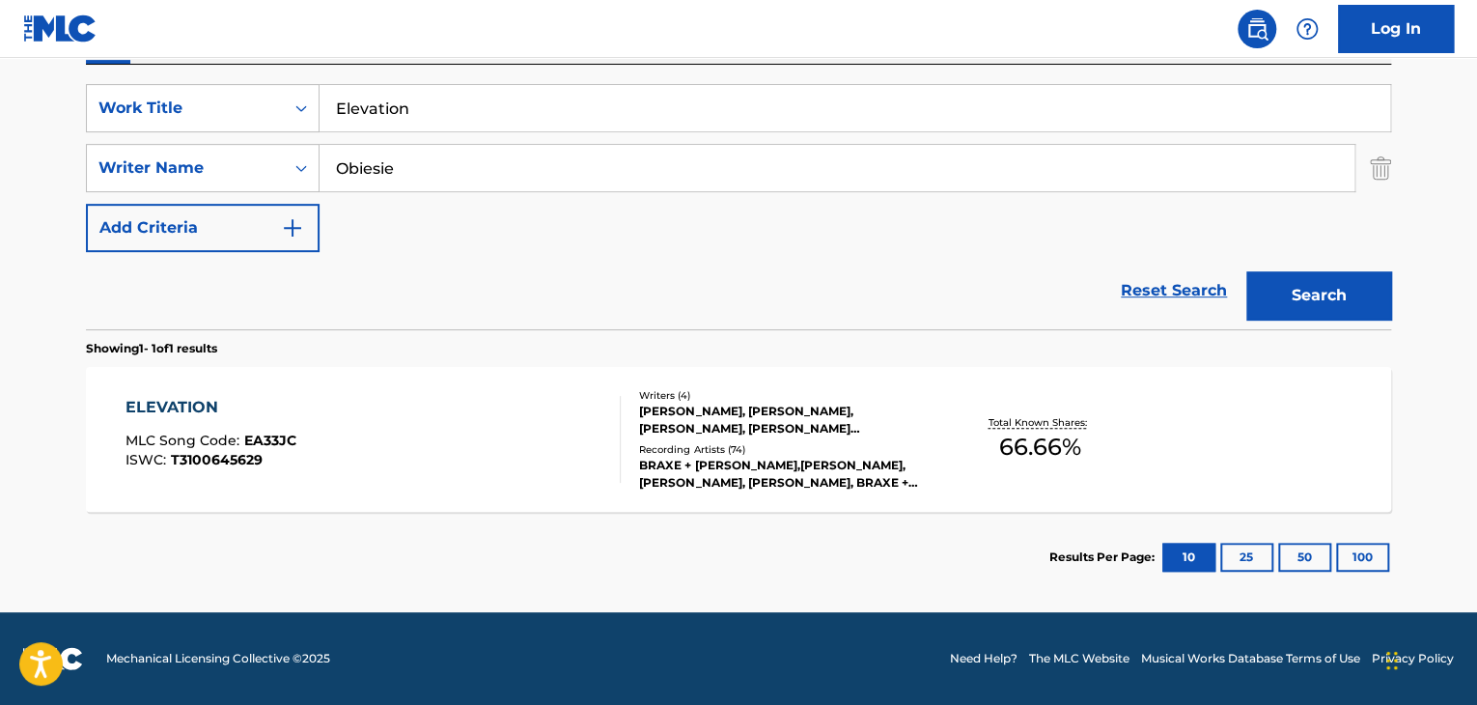
click at [204, 406] on div "ELEVATION" at bounding box center [210, 407] width 171 height 23
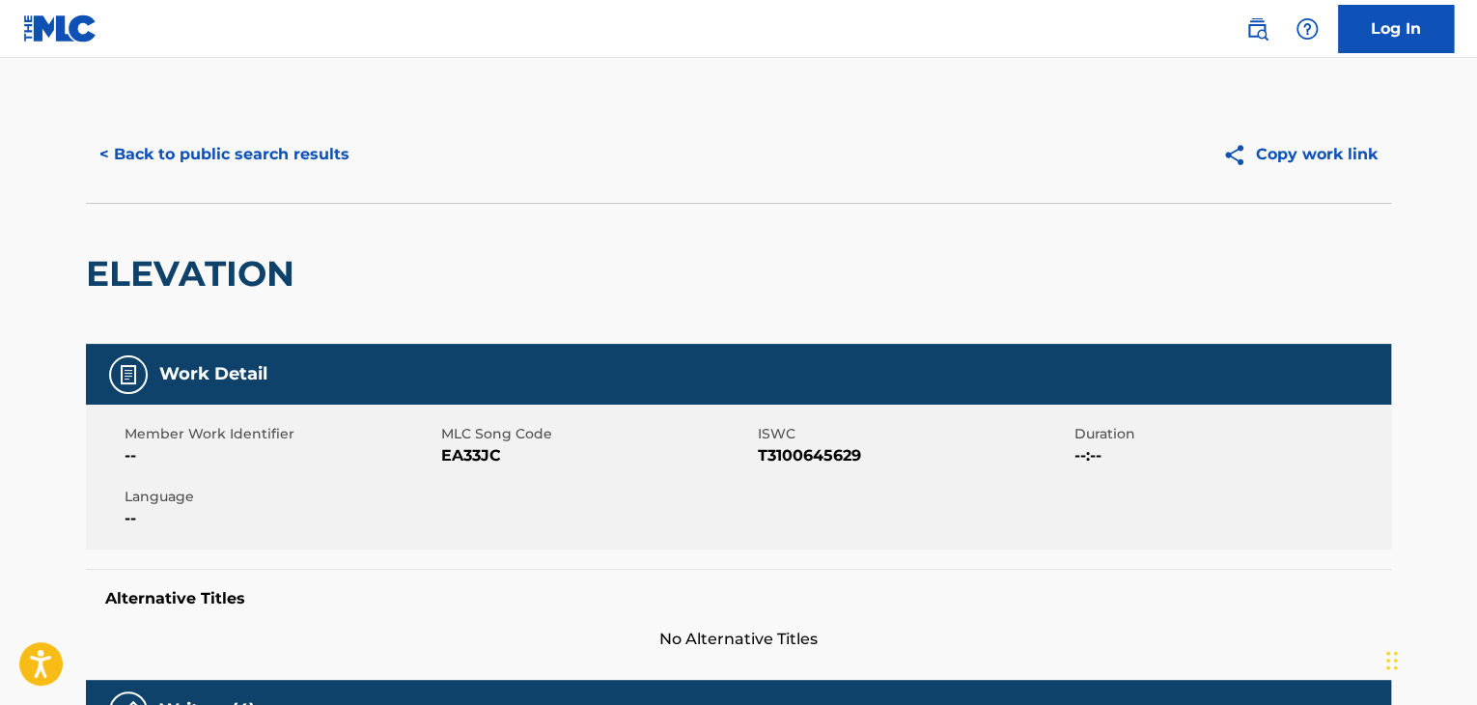
click at [463, 451] on span "EA33JC" at bounding box center [597, 455] width 312 height 23
click at [464, 450] on span "EA33JC" at bounding box center [597, 455] width 312 height 23
copy span "EA33JC"
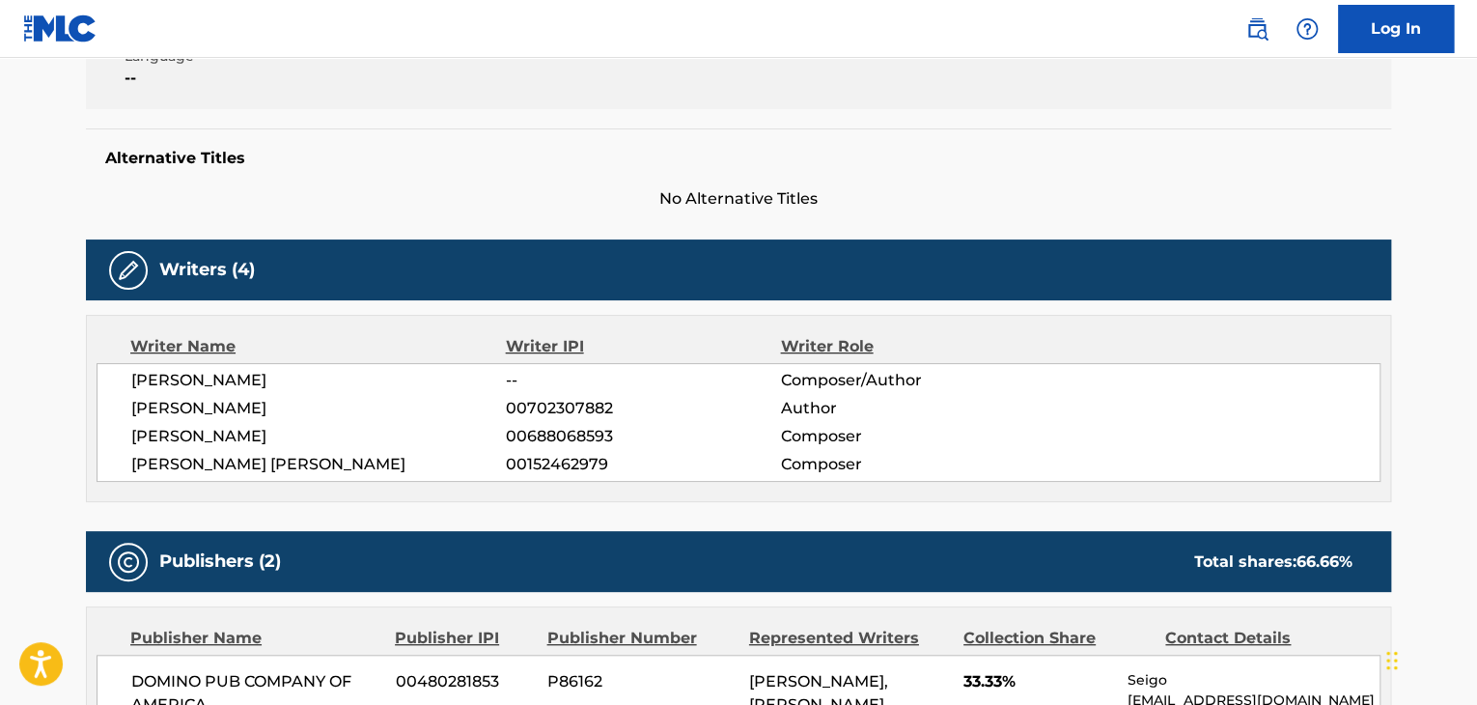
scroll to position [450, 0]
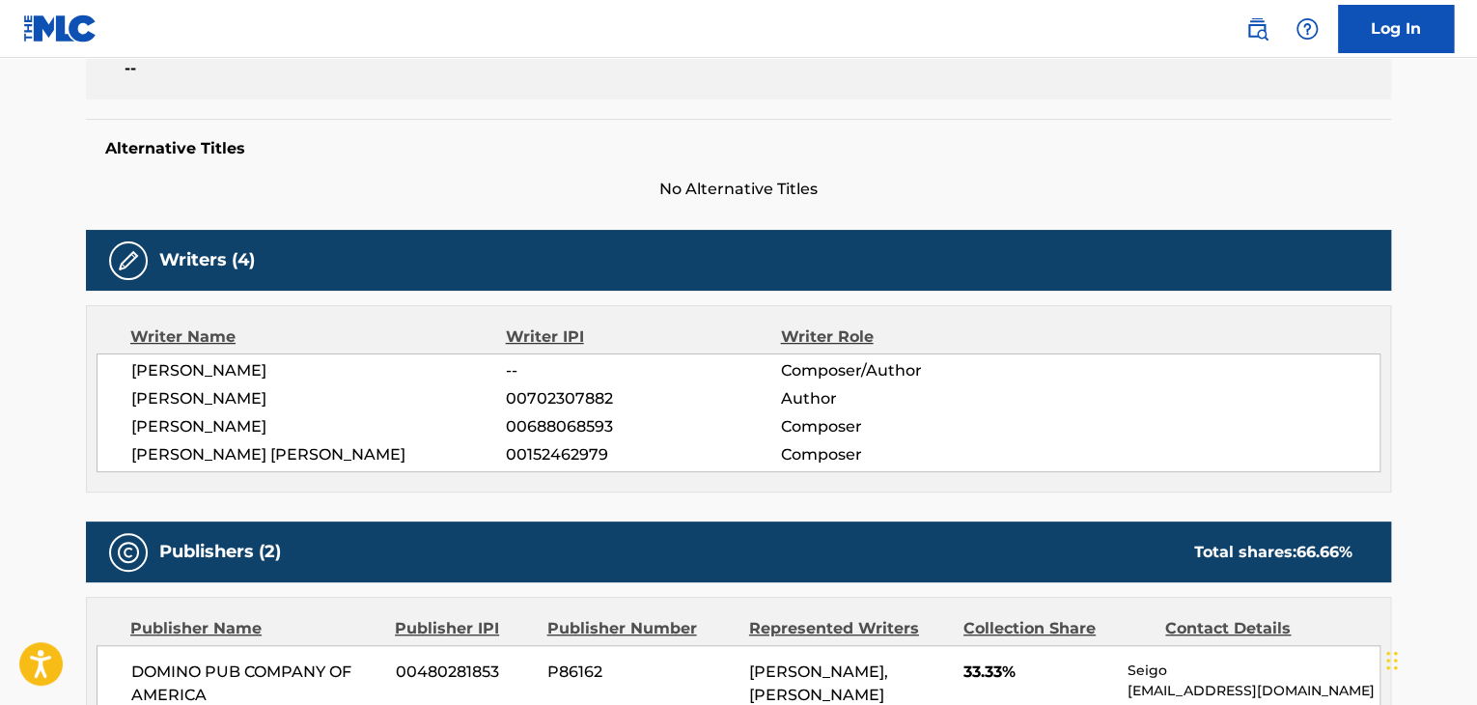
click at [185, 367] on span "[PERSON_NAME]" at bounding box center [318, 370] width 375 height 23
copy div "[PERSON_NAME]"
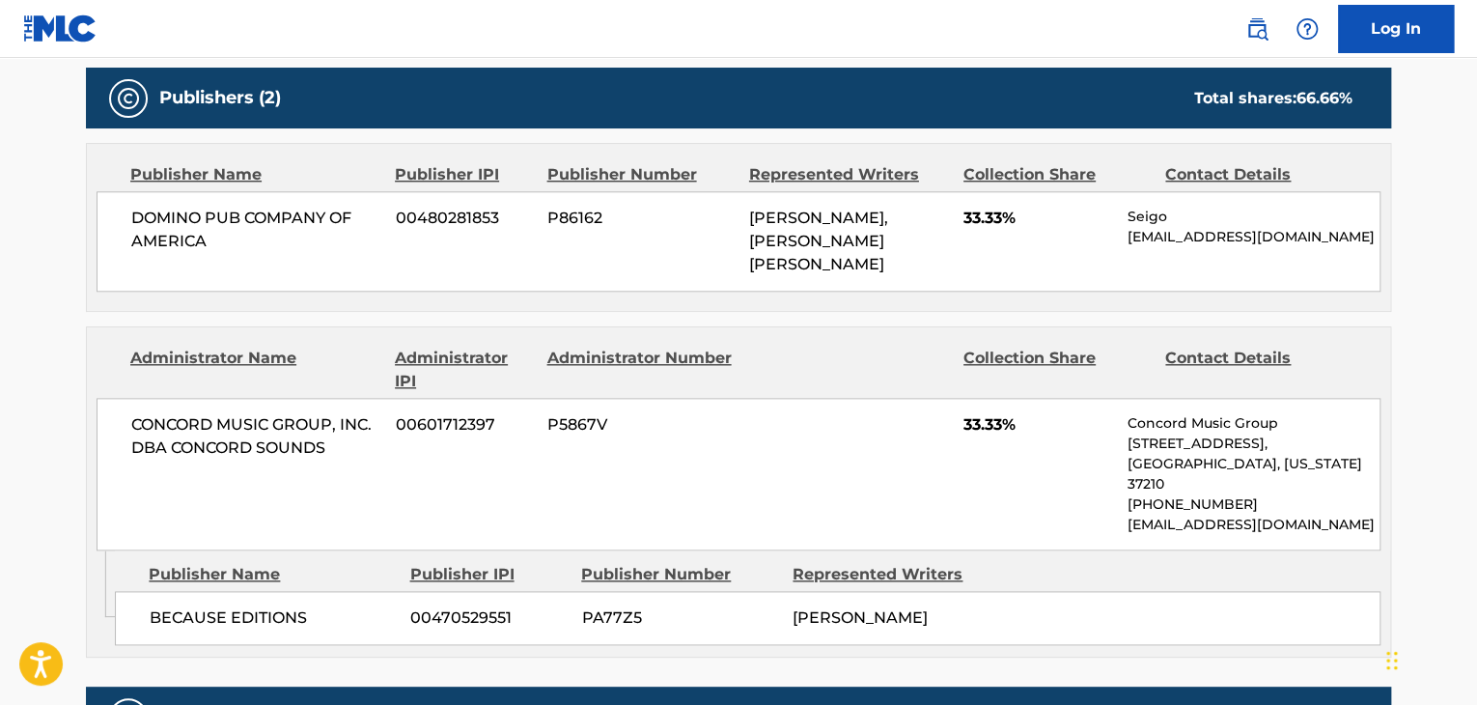
scroll to position [901, 0]
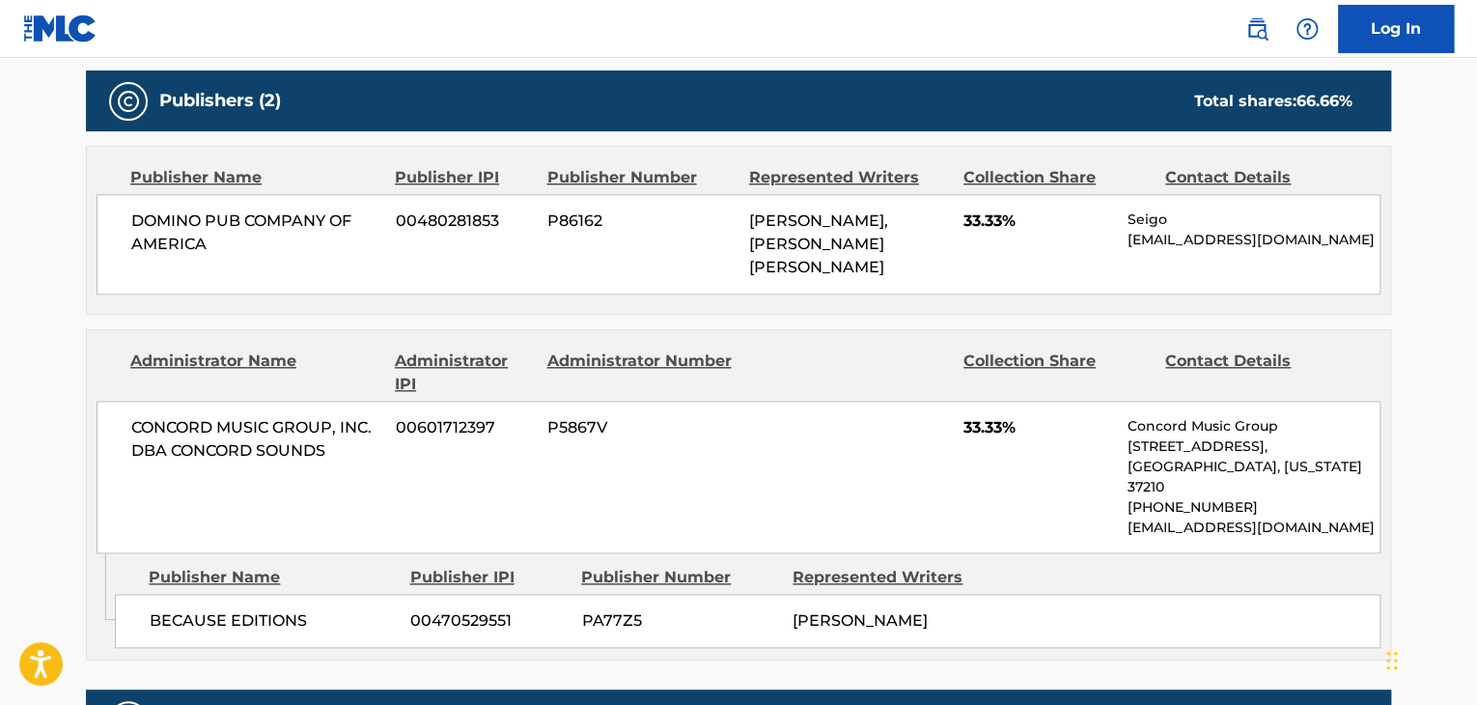
click at [196, 241] on span "DOMINO PUB COMPANY OF AMERICA" at bounding box center [256, 232] width 250 height 46
click at [195, 240] on span "DOMINO PUB COMPANY OF AMERICA" at bounding box center [256, 232] width 250 height 46
copy div "DOMINO PUB COMPANY OF AMERICA"
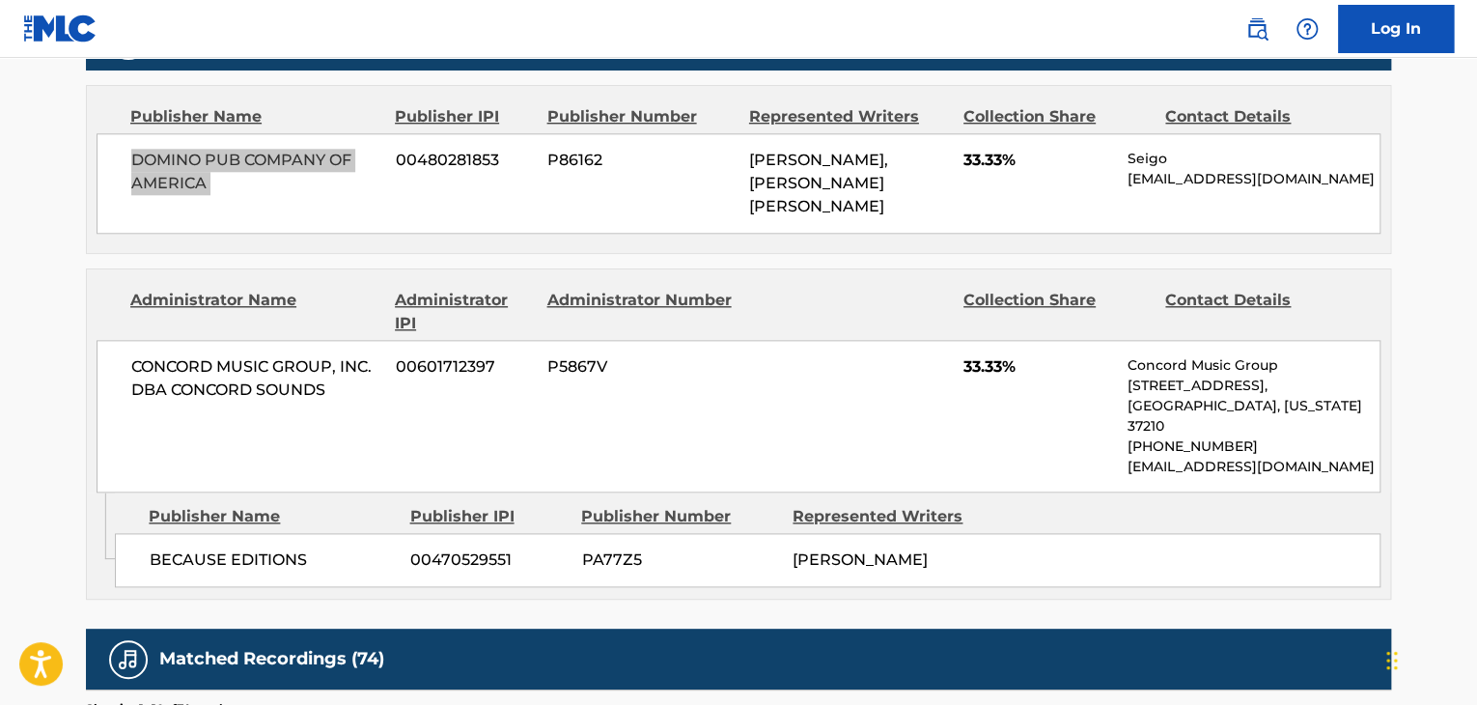
scroll to position [965, 0]
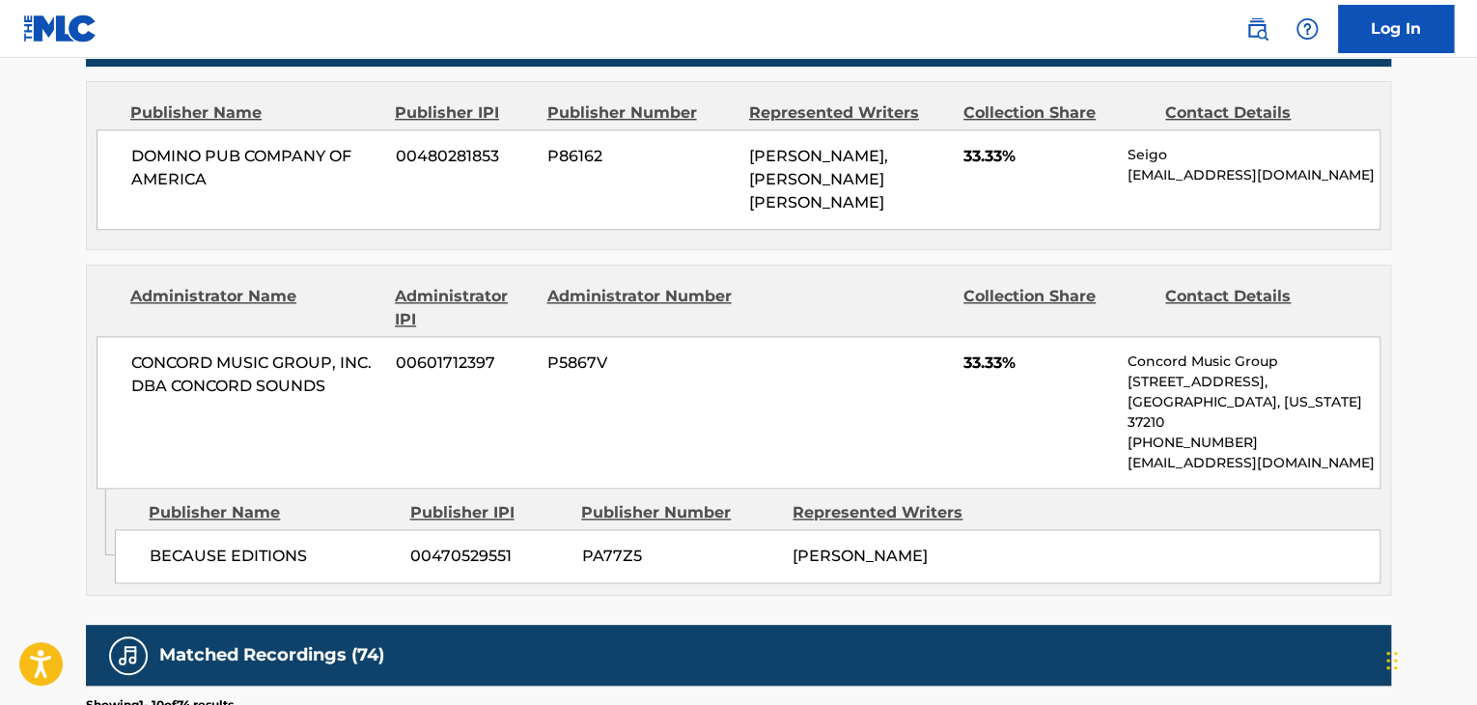
click at [313, 545] on div "BECAUSE EDITIONS 00470529551 PA77Z5 [PERSON_NAME]" at bounding box center [747, 556] width 1265 height 54
copy div "BECAUSE EDITIONS"
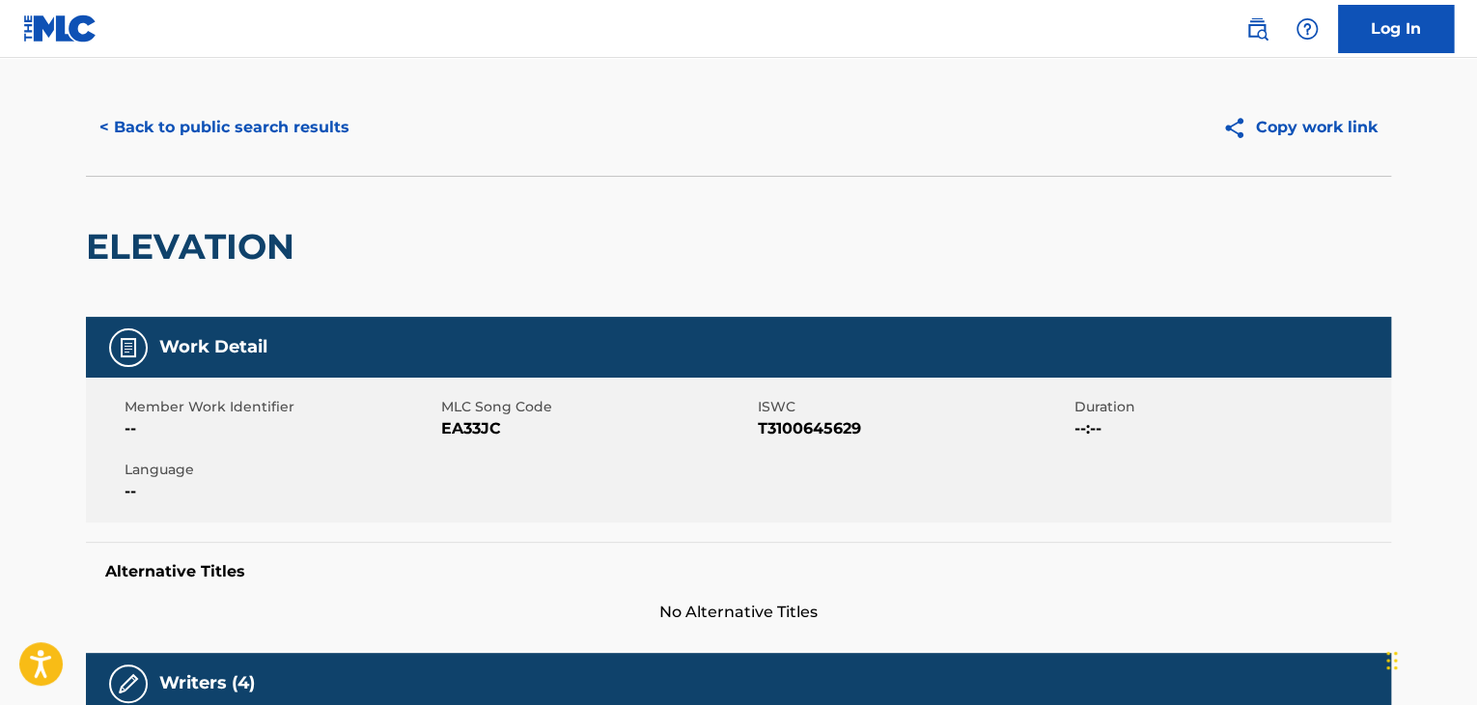
scroll to position [0, 0]
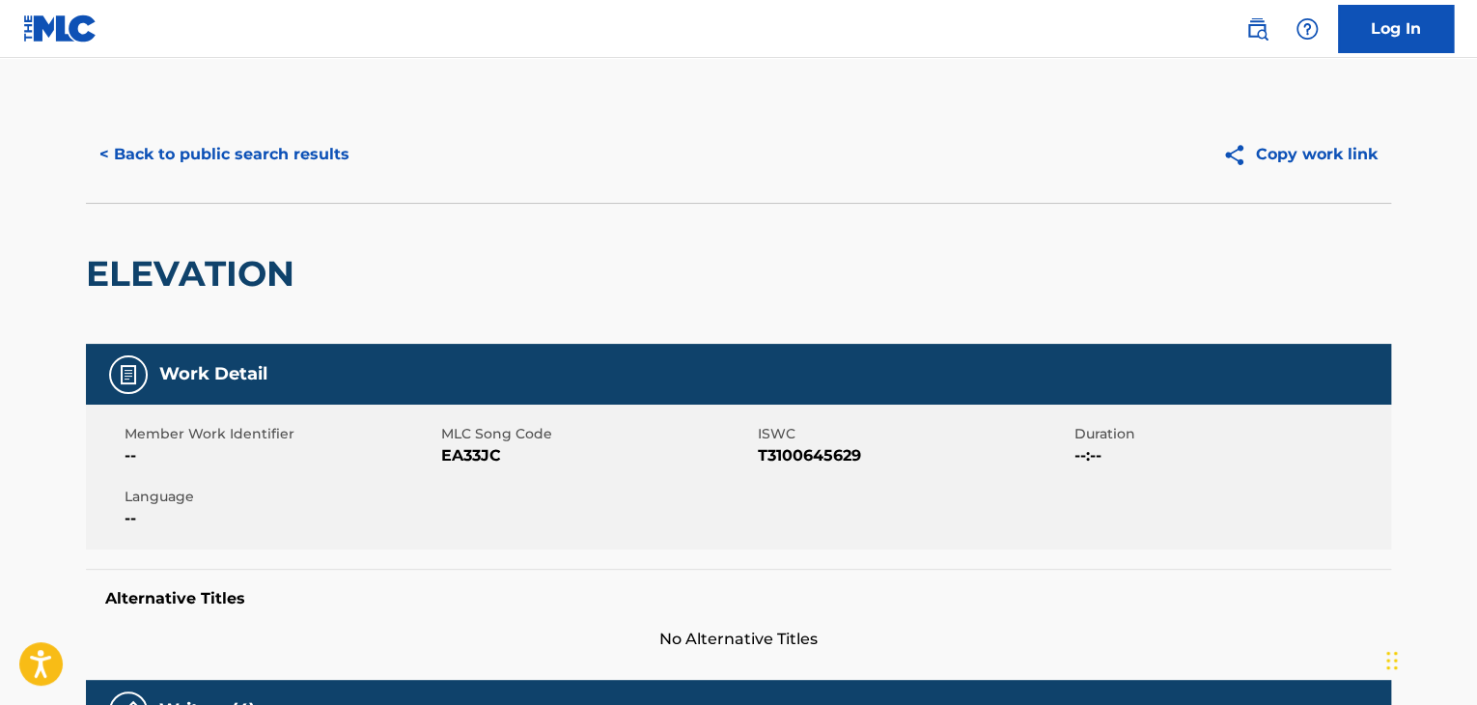
click at [292, 148] on button "< Back to public search results" at bounding box center [224, 154] width 277 height 48
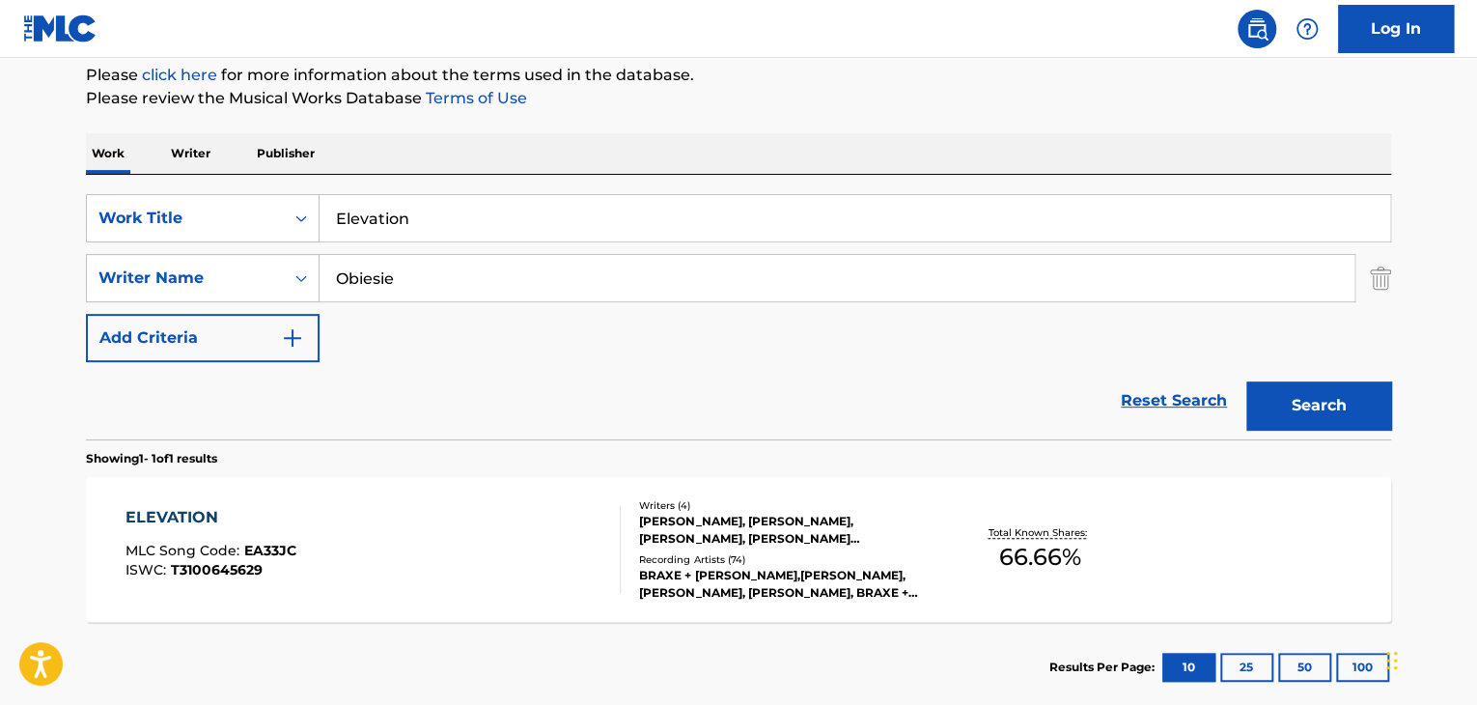
click at [590, 231] on input "Elevation" at bounding box center [855, 218] width 1070 height 46
paste input "[PERSON_NAME], I Wanna Dance With You"
drag, startPoint x: 373, startPoint y: 216, endPoint x: 363, endPoint y: 225, distance: 13.0
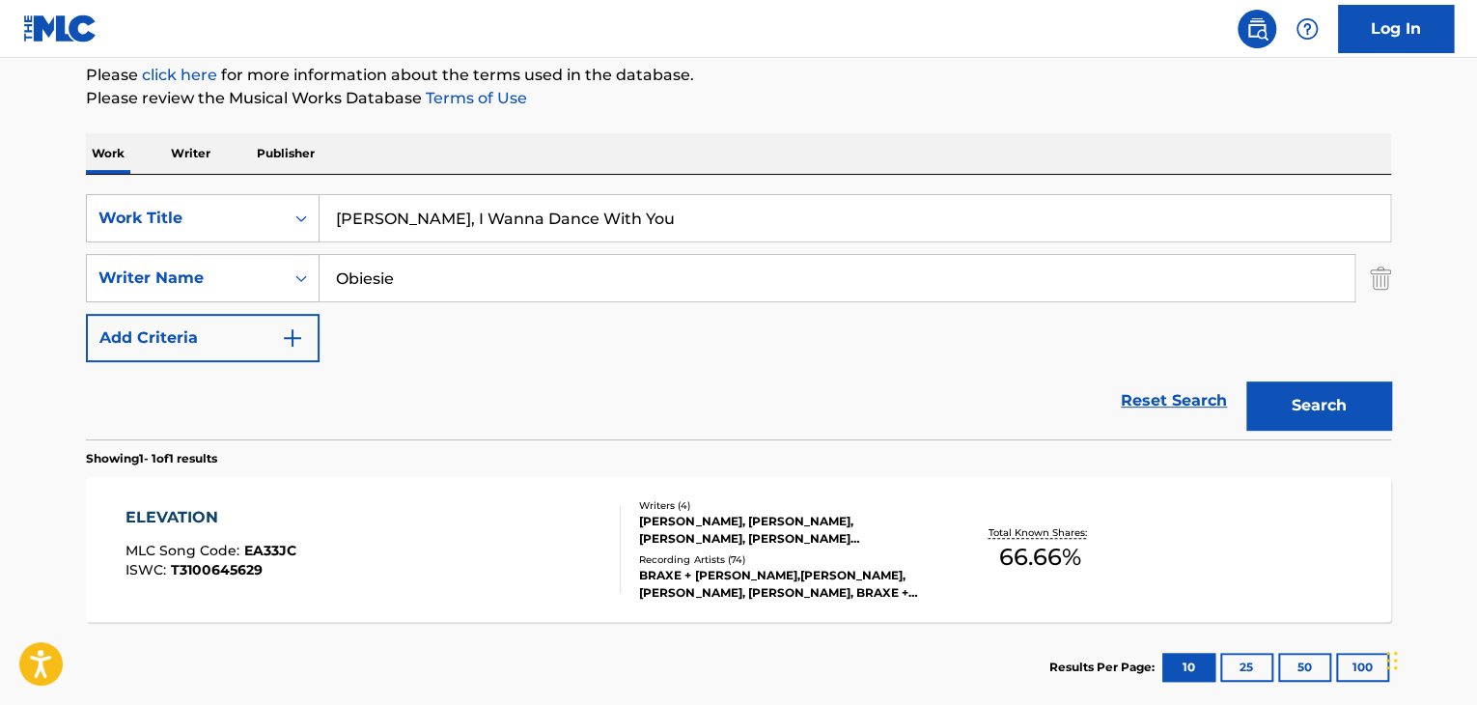
click at [363, 225] on input "[PERSON_NAME], I Wanna Dance With You" at bounding box center [855, 218] width 1070 height 46
type input "Kiki I Wanna Dance With You"
click at [1246, 381] on button "Search" at bounding box center [1318, 405] width 145 height 48
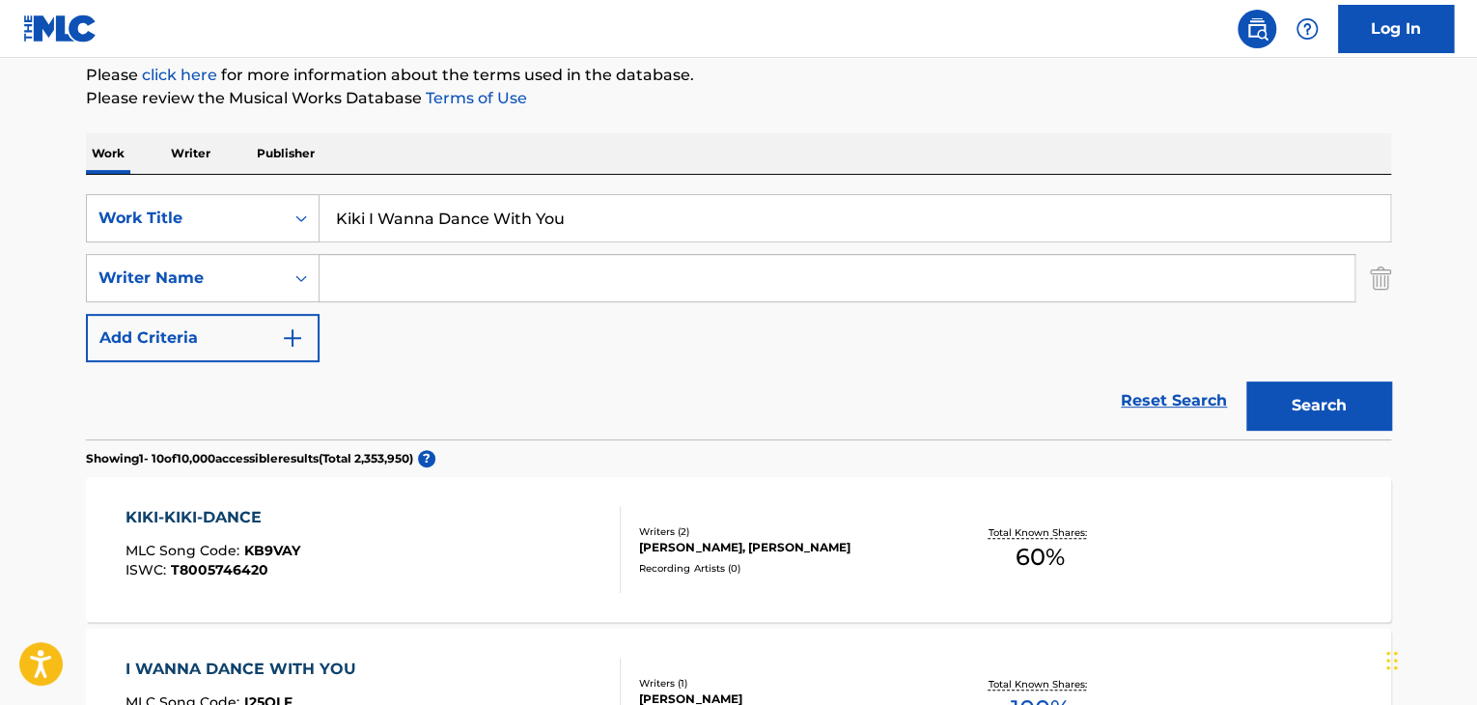
click at [478, 229] on input "Kiki I Wanna Dance With You" at bounding box center [855, 218] width 1070 height 46
drag, startPoint x: 478, startPoint y: 229, endPoint x: 359, endPoint y: 223, distance: 118.9
click at [359, 223] on input "Kiki I Wanna Dance With You" at bounding box center [855, 218] width 1070 height 46
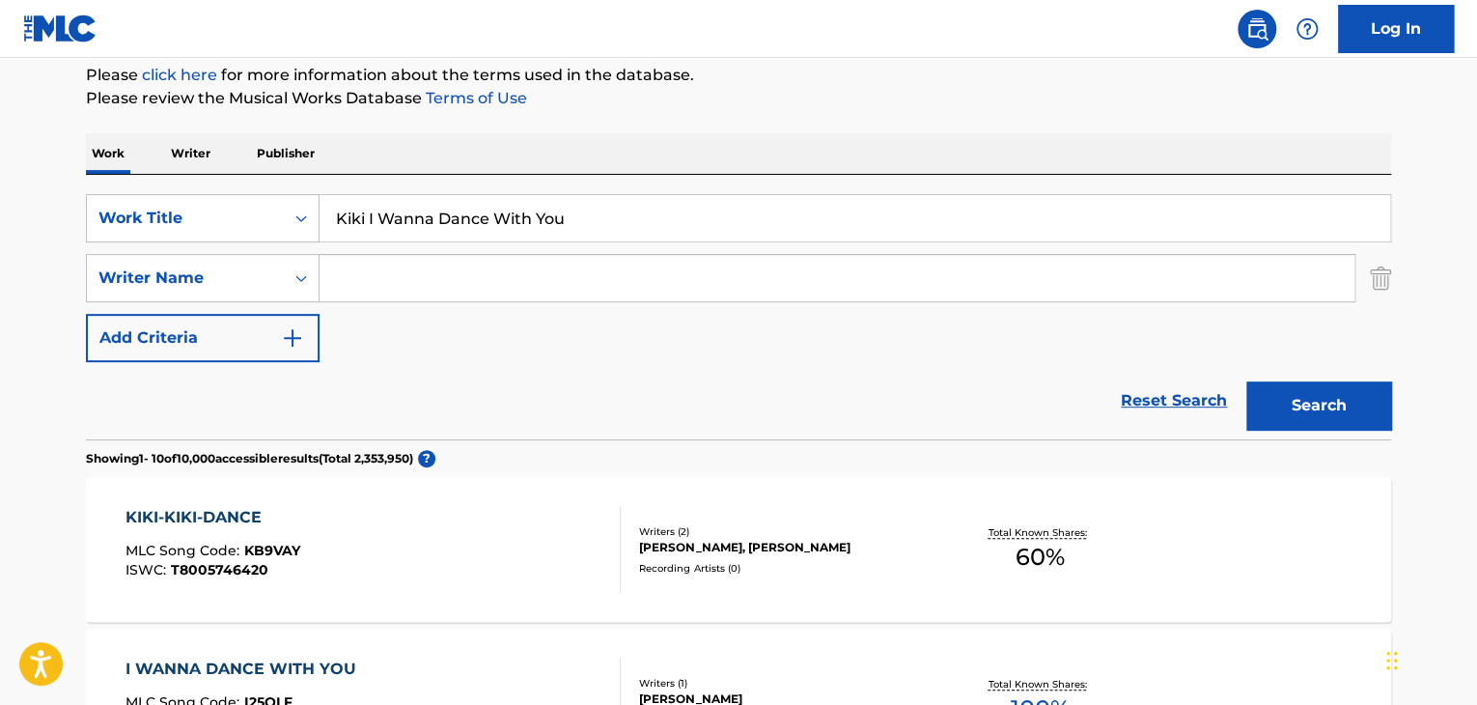
click at [363, 218] on input "Kiki I Wanna Dance With You" at bounding box center [855, 218] width 1070 height 46
type input "[PERSON_NAME], I Wanna Dance With You"
click at [1246, 381] on button "Search" at bounding box center [1318, 405] width 145 height 48
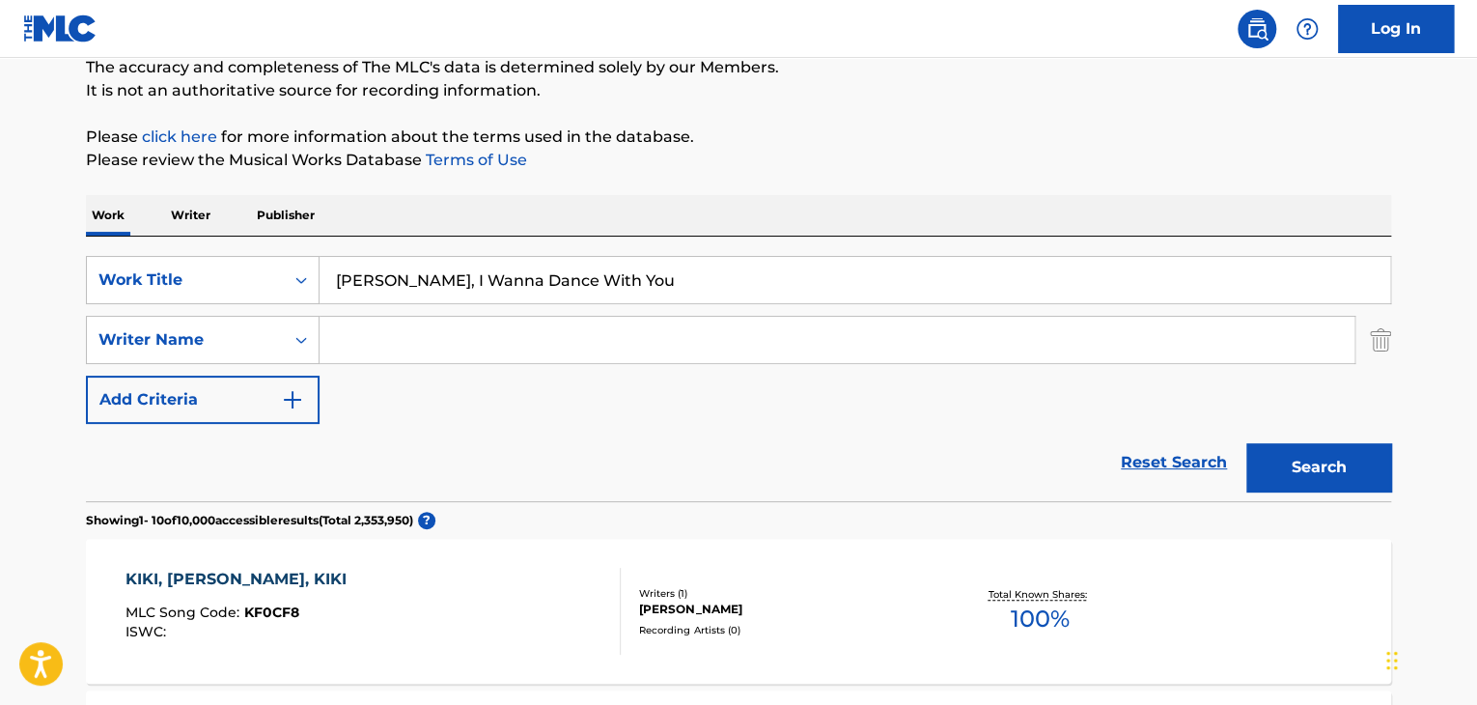
scroll to position [106, 0]
